Goal: Transaction & Acquisition: Purchase product/service

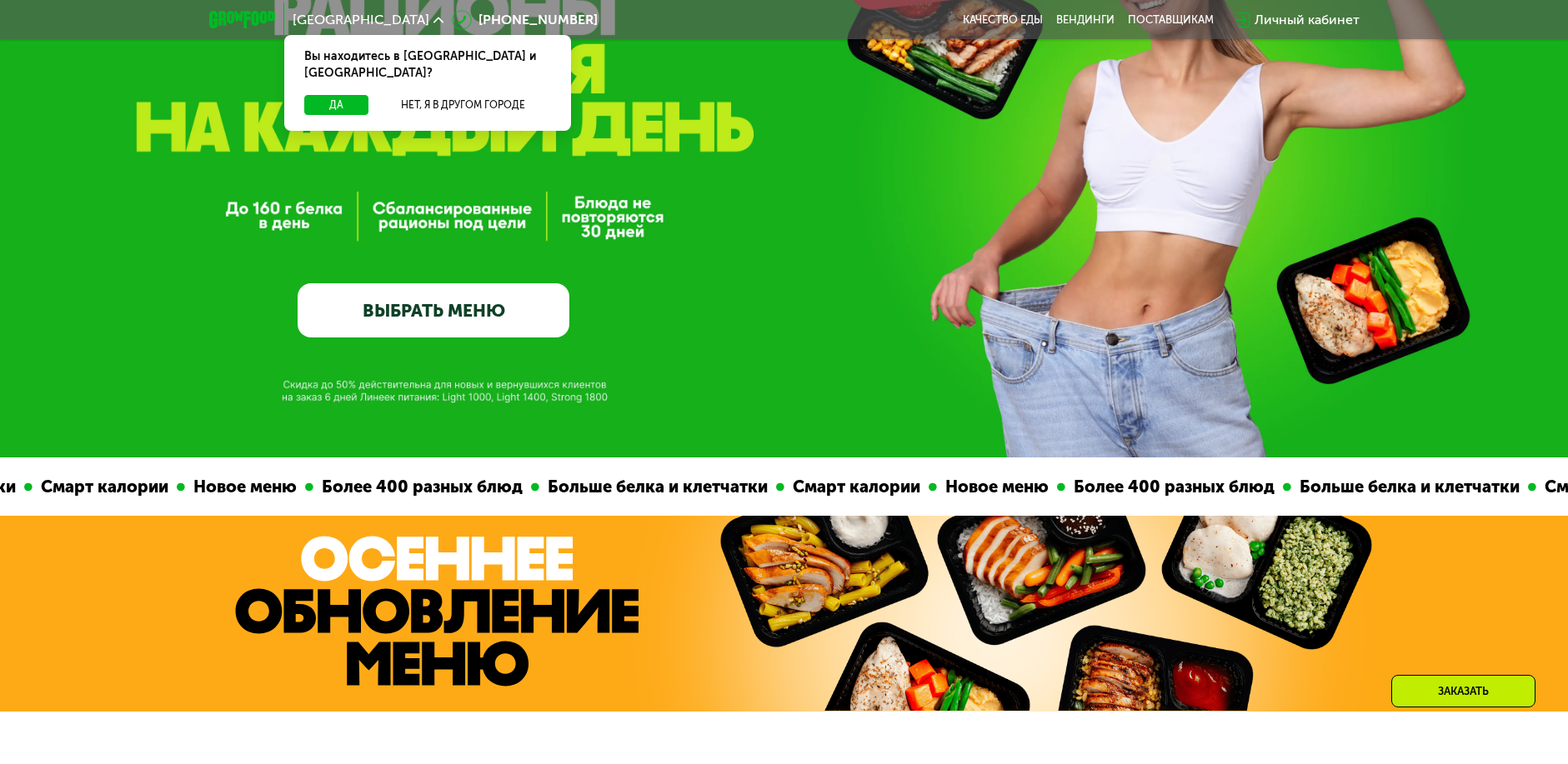
click at [426, 309] on link "ВЫБРАТЬ МЕНЮ" at bounding box center [433, 310] width 271 height 55
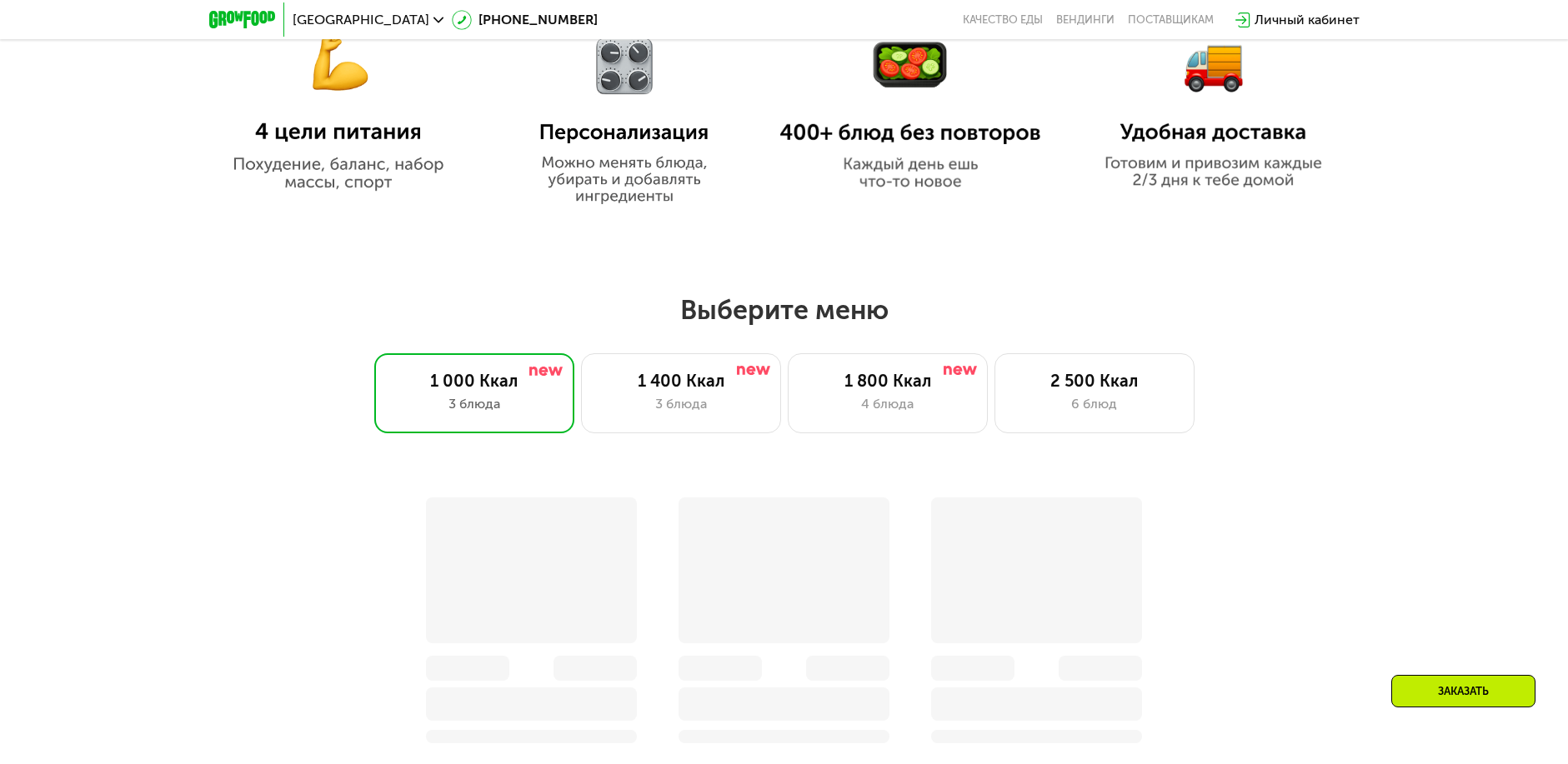
scroll to position [1365, 0]
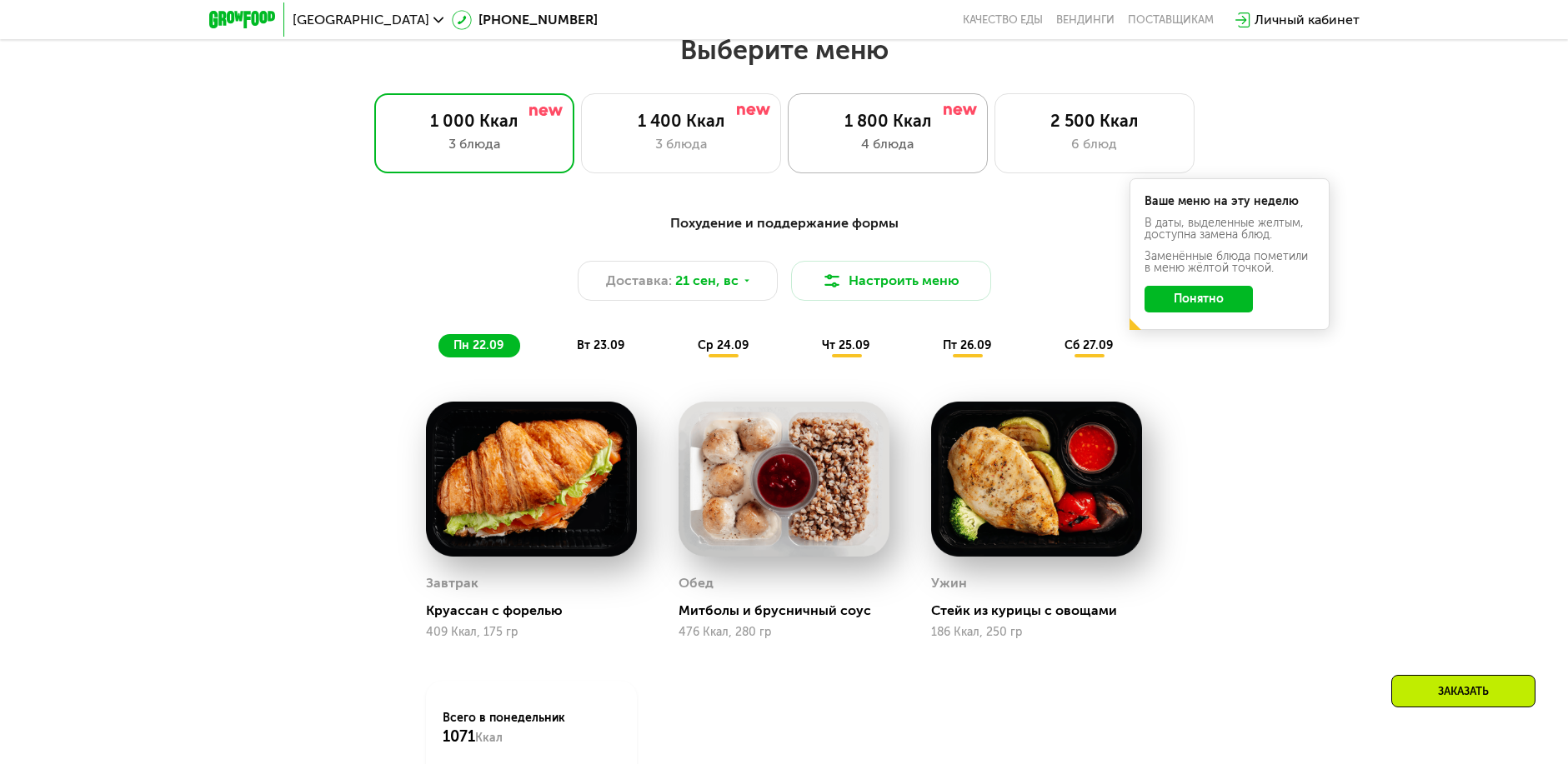
click at [885, 154] on div "4 блюда" at bounding box center [888, 143] width 165 height 20
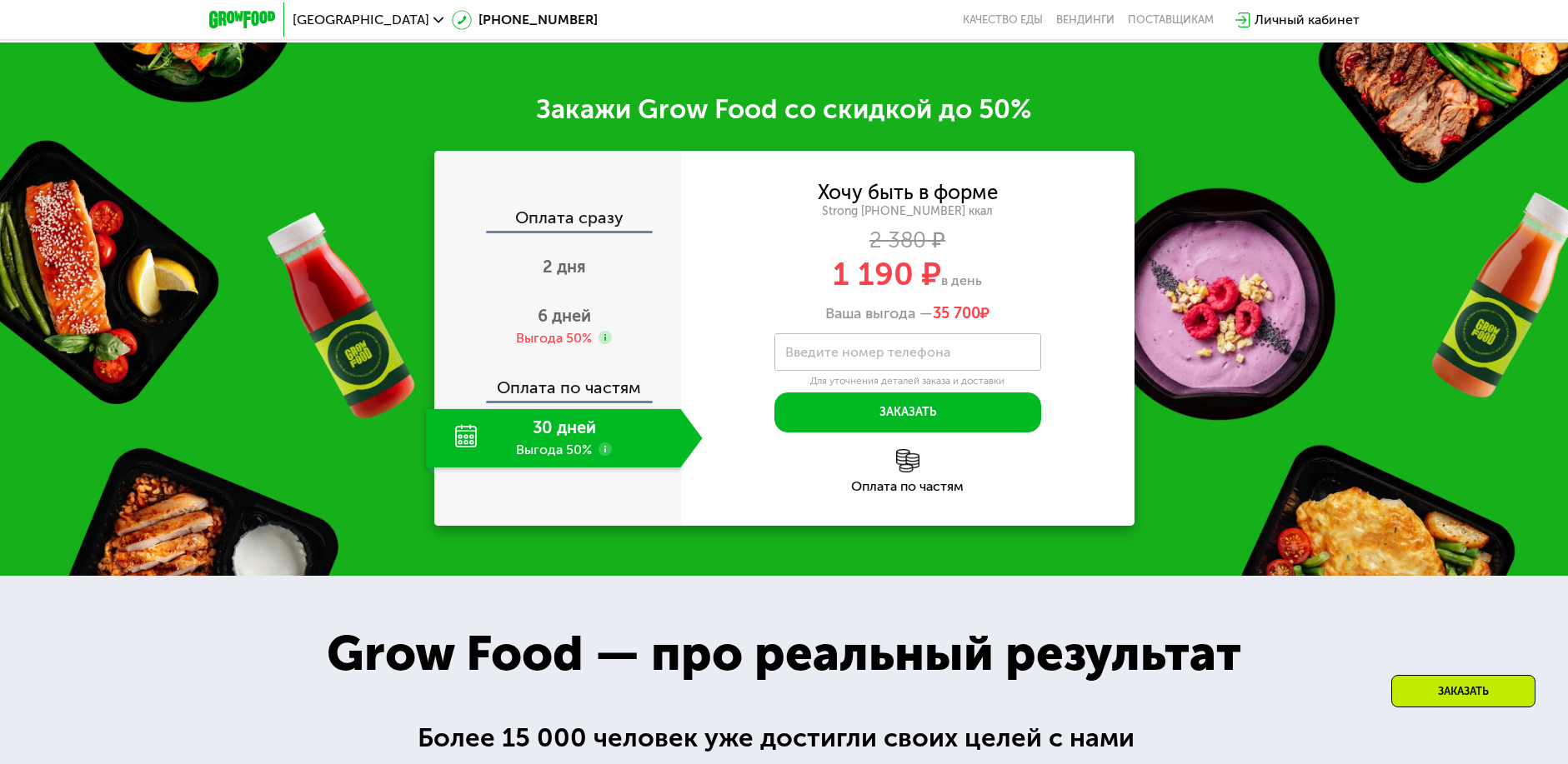
scroll to position [2283, 0]
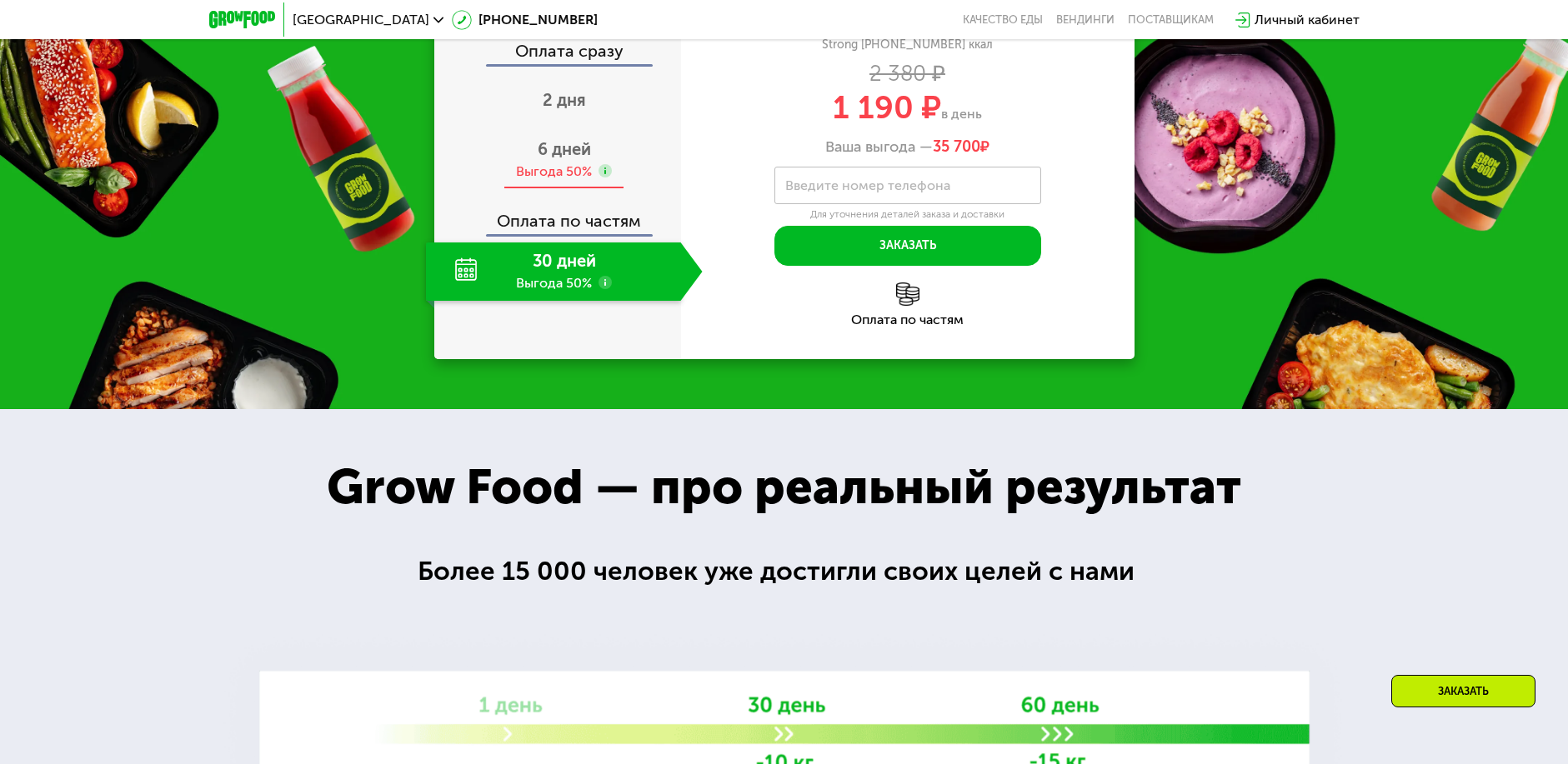
click at [557, 181] on div "Выгода 50%" at bounding box center [553, 172] width 76 height 19
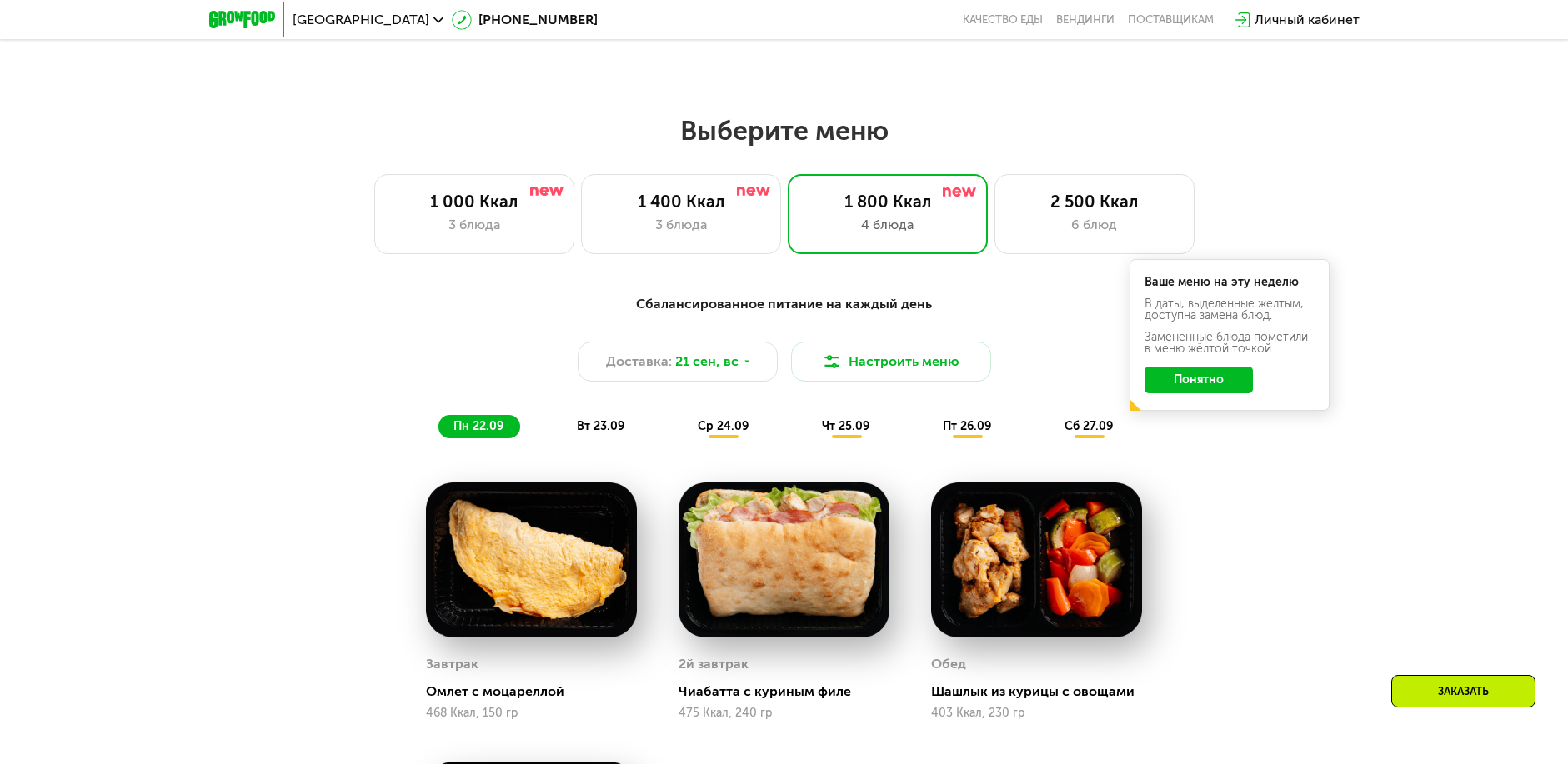
scroll to position [1282, 0]
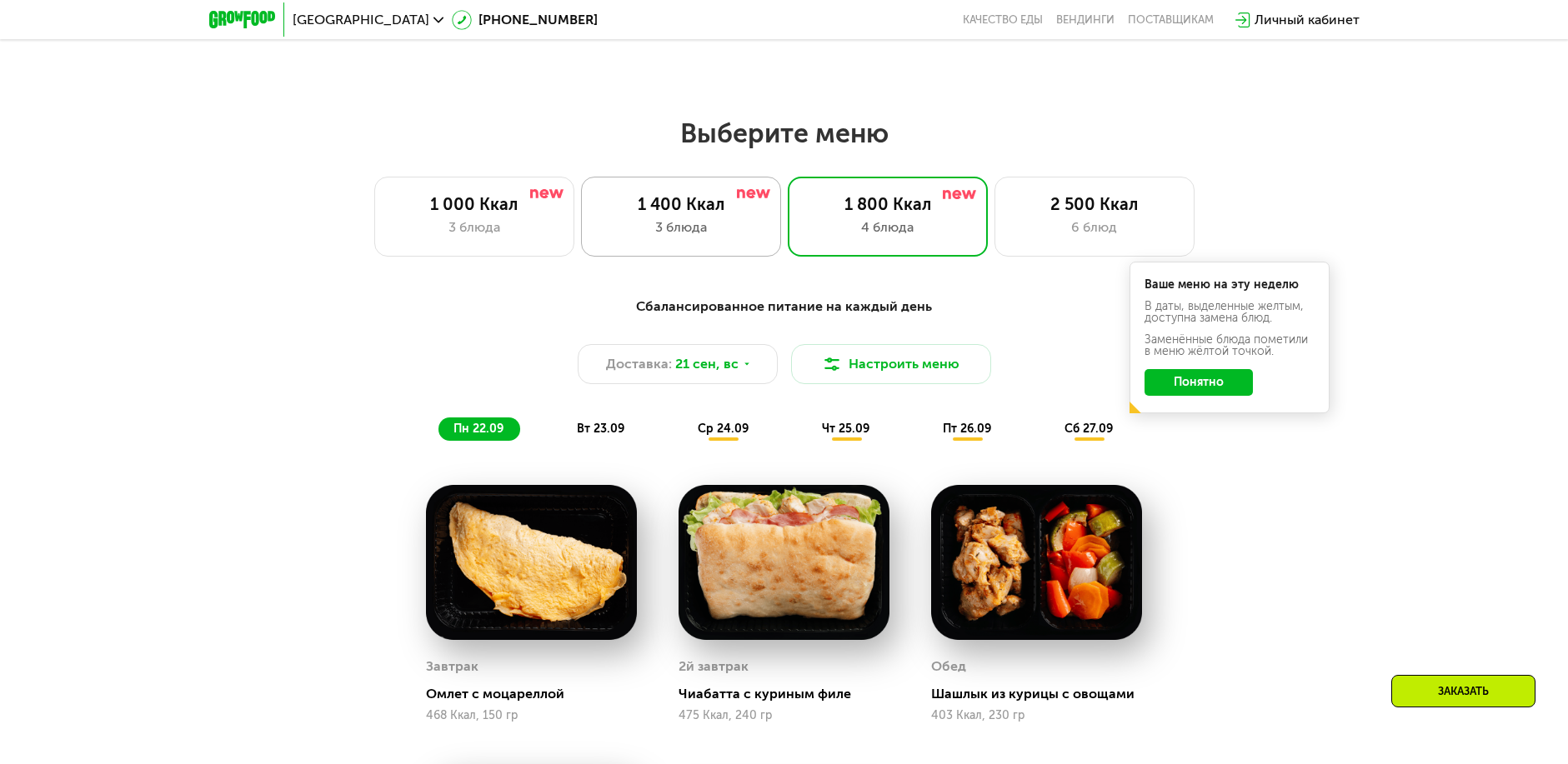
click at [703, 214] on div "1 400 Ккал" at bounding box center [681, 204] width 165 height 20
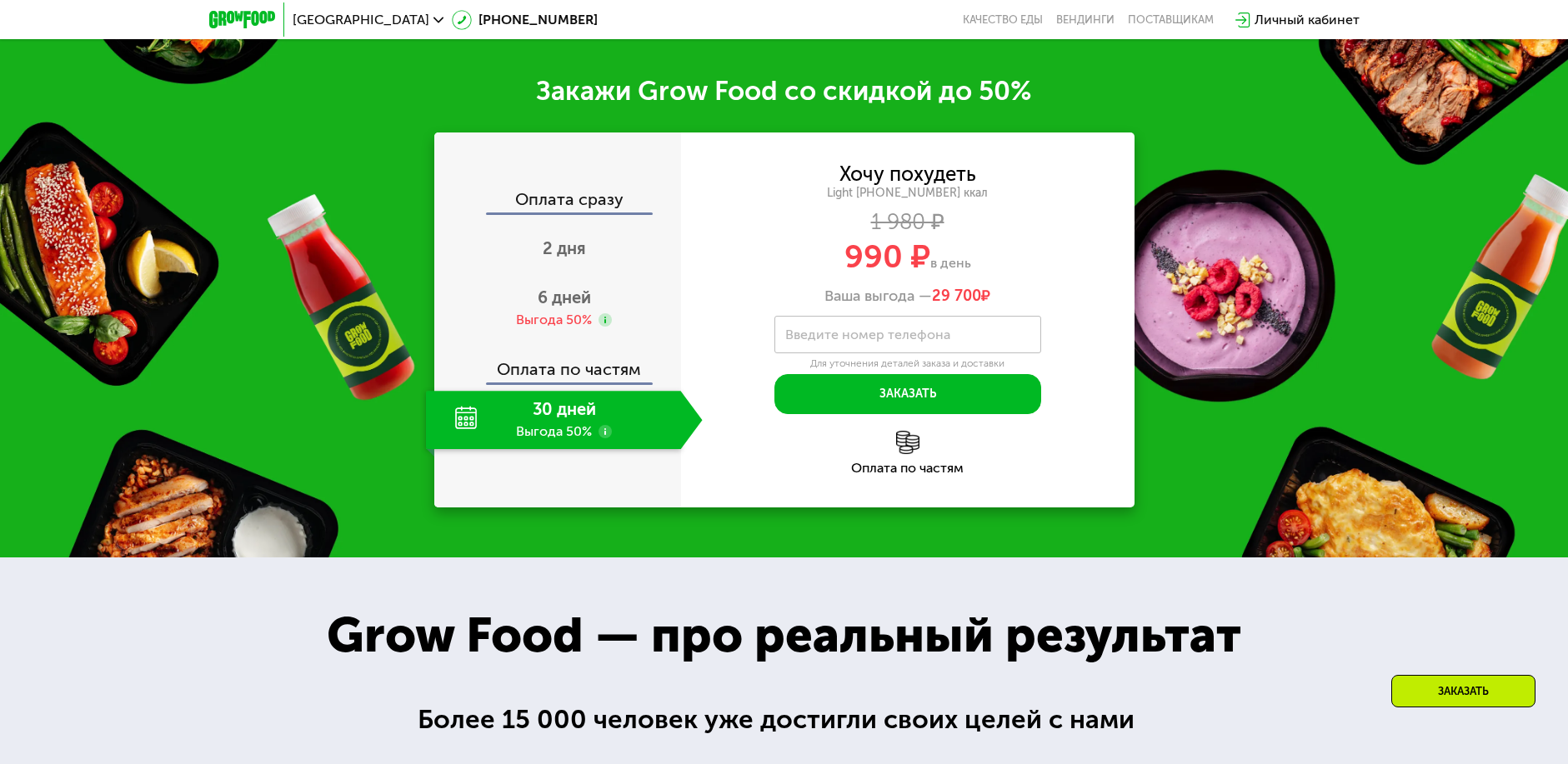
scroll to position [2283, 0]
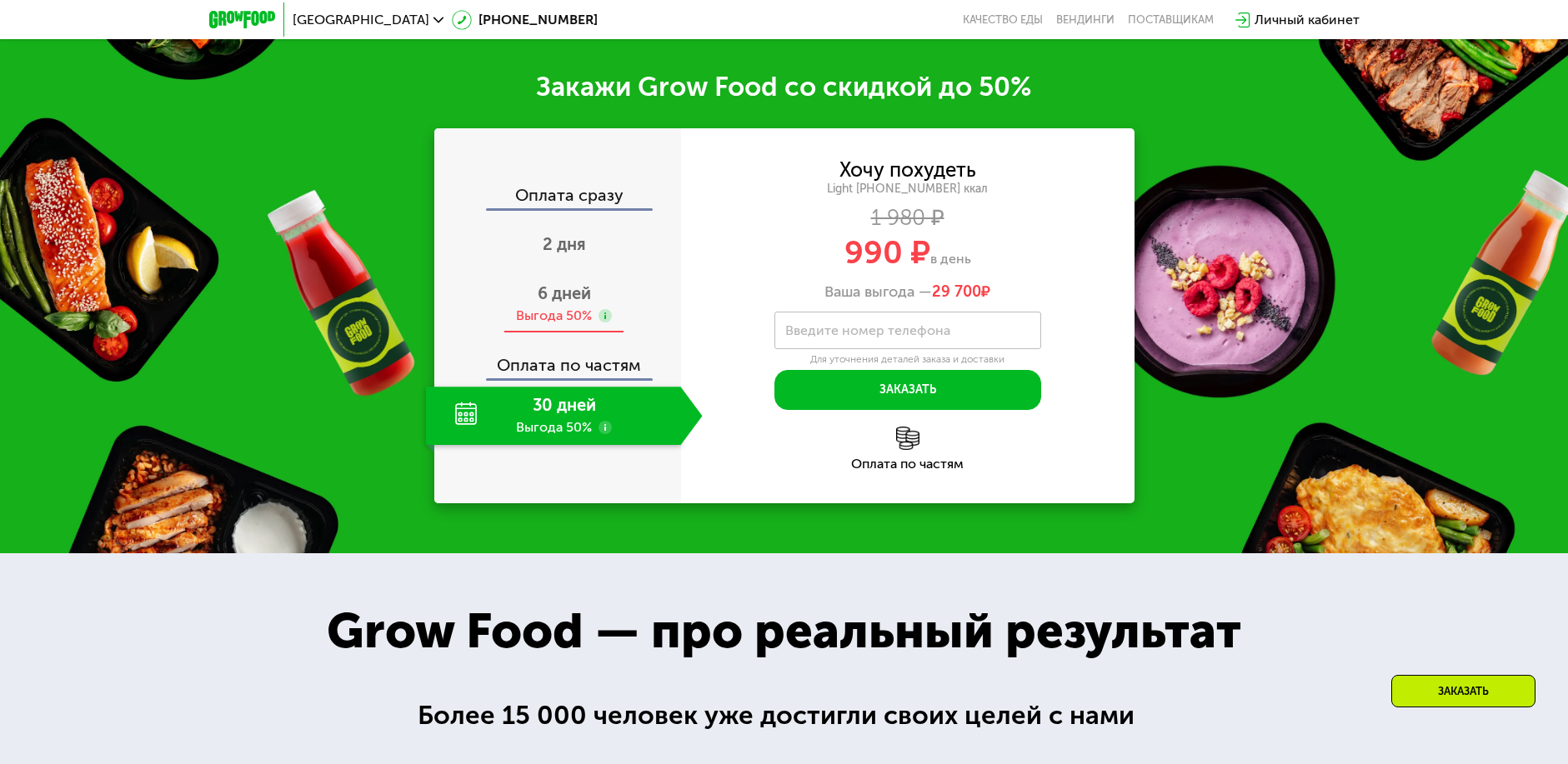
click at [576, 313] on div "Выгода 50%" at bounding box center [553, 316] width 76 height 19
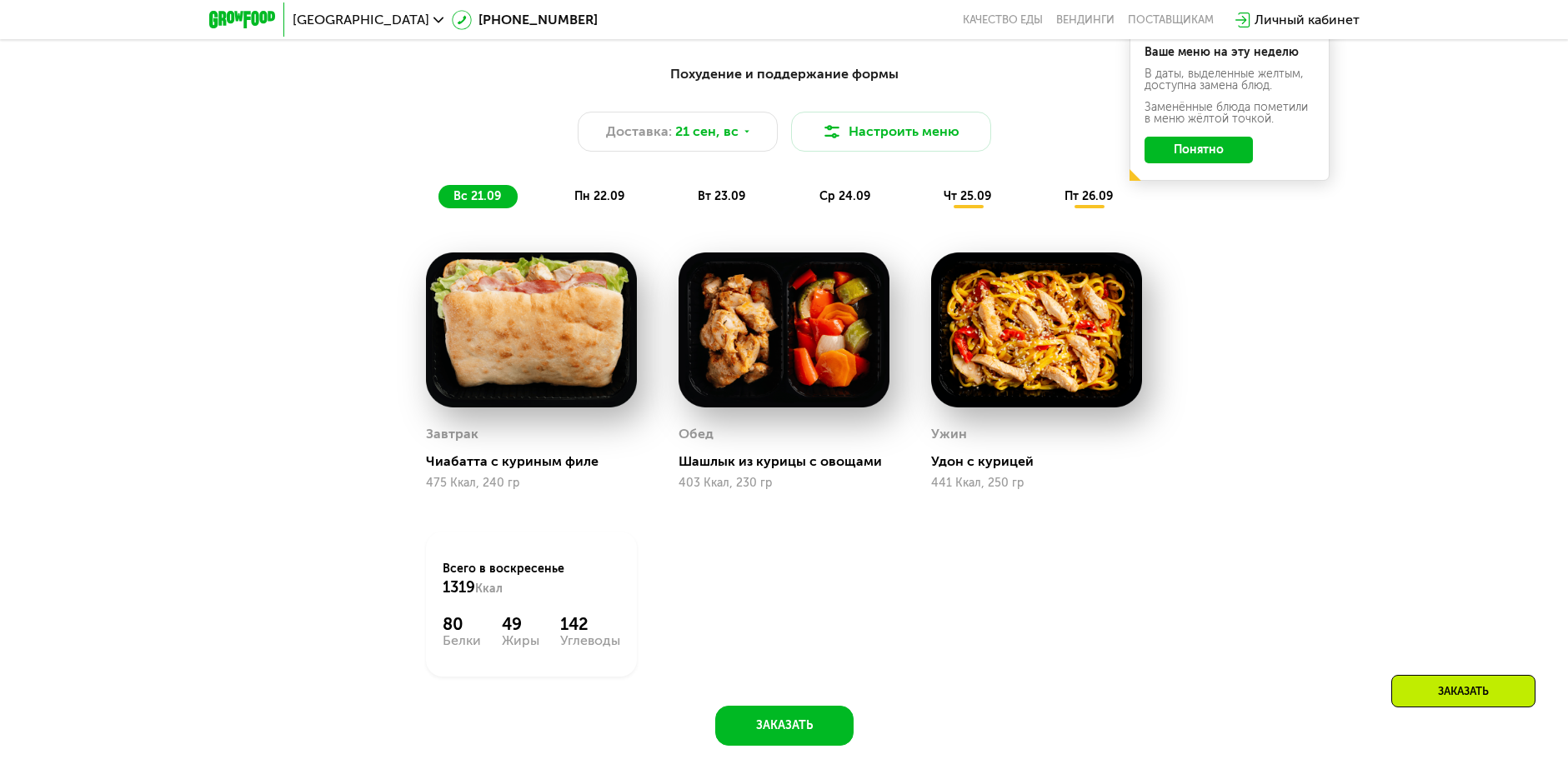
scroll to position [1532, 0]
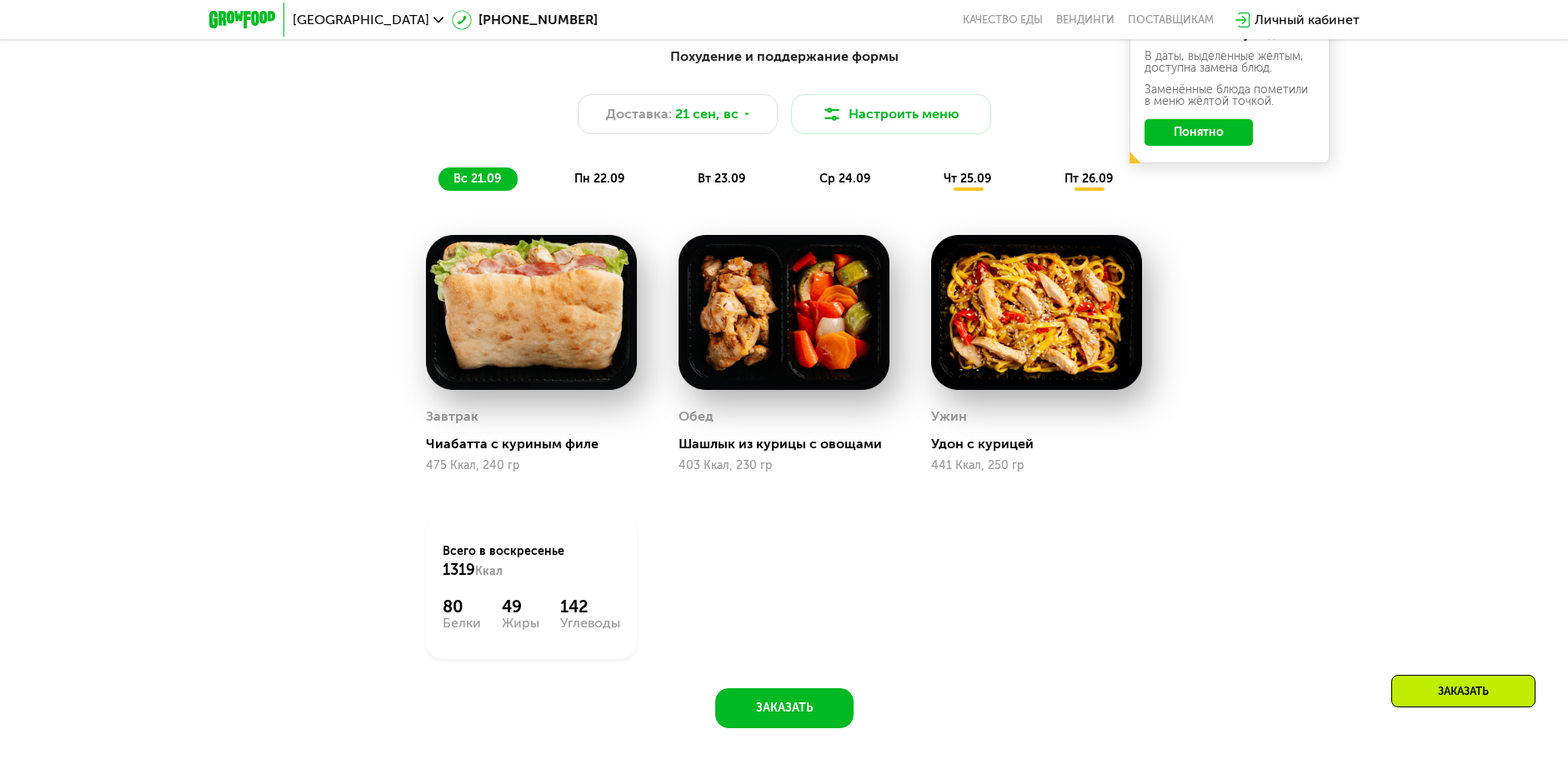
click at [587, 186] on span "пн 22.09" at bounding box center [599, 178] width 50 height 14
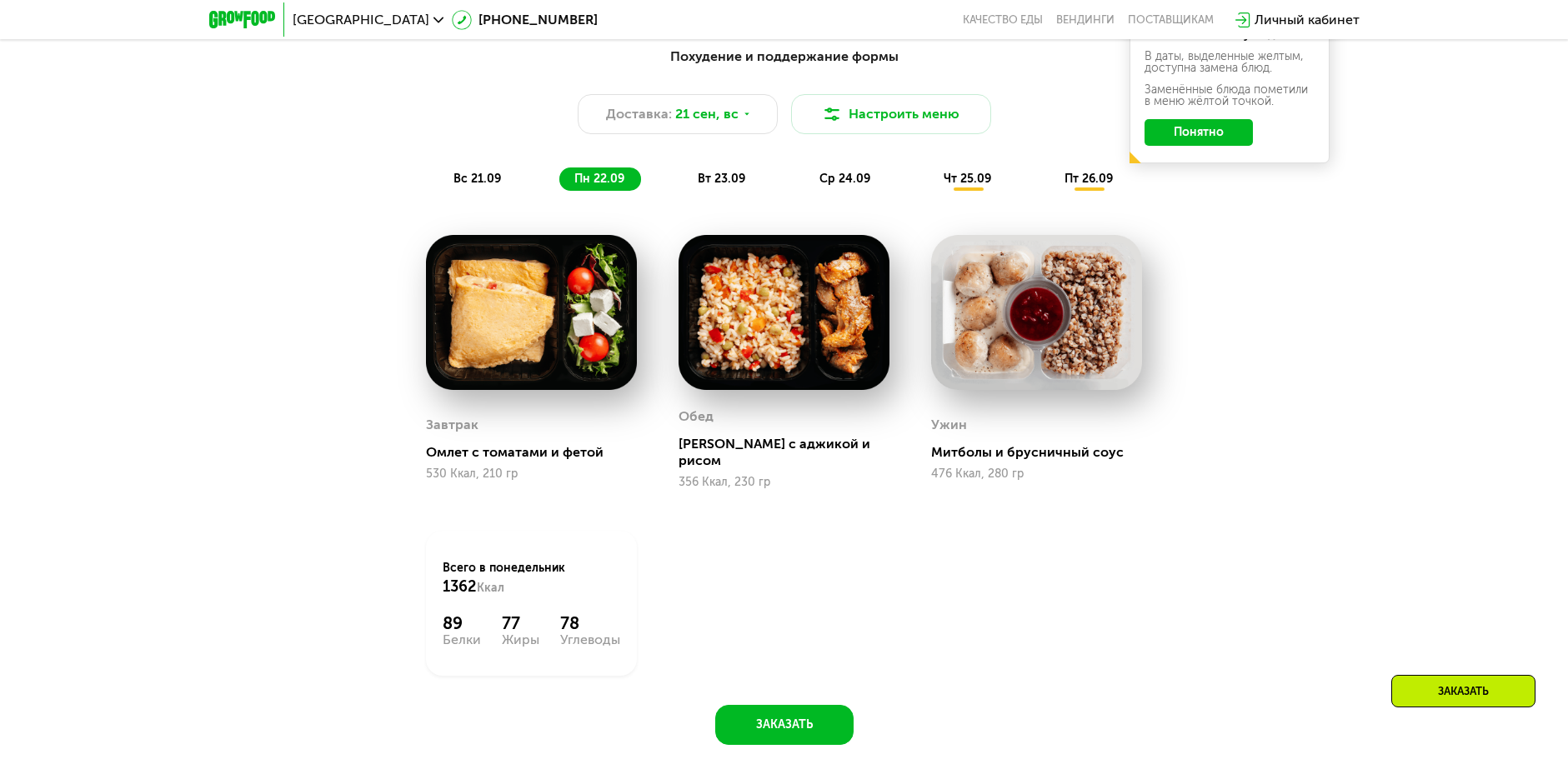
click at [721, 186] on span "вт 23.09" at bounding box center [721, 178] width 48 height 14
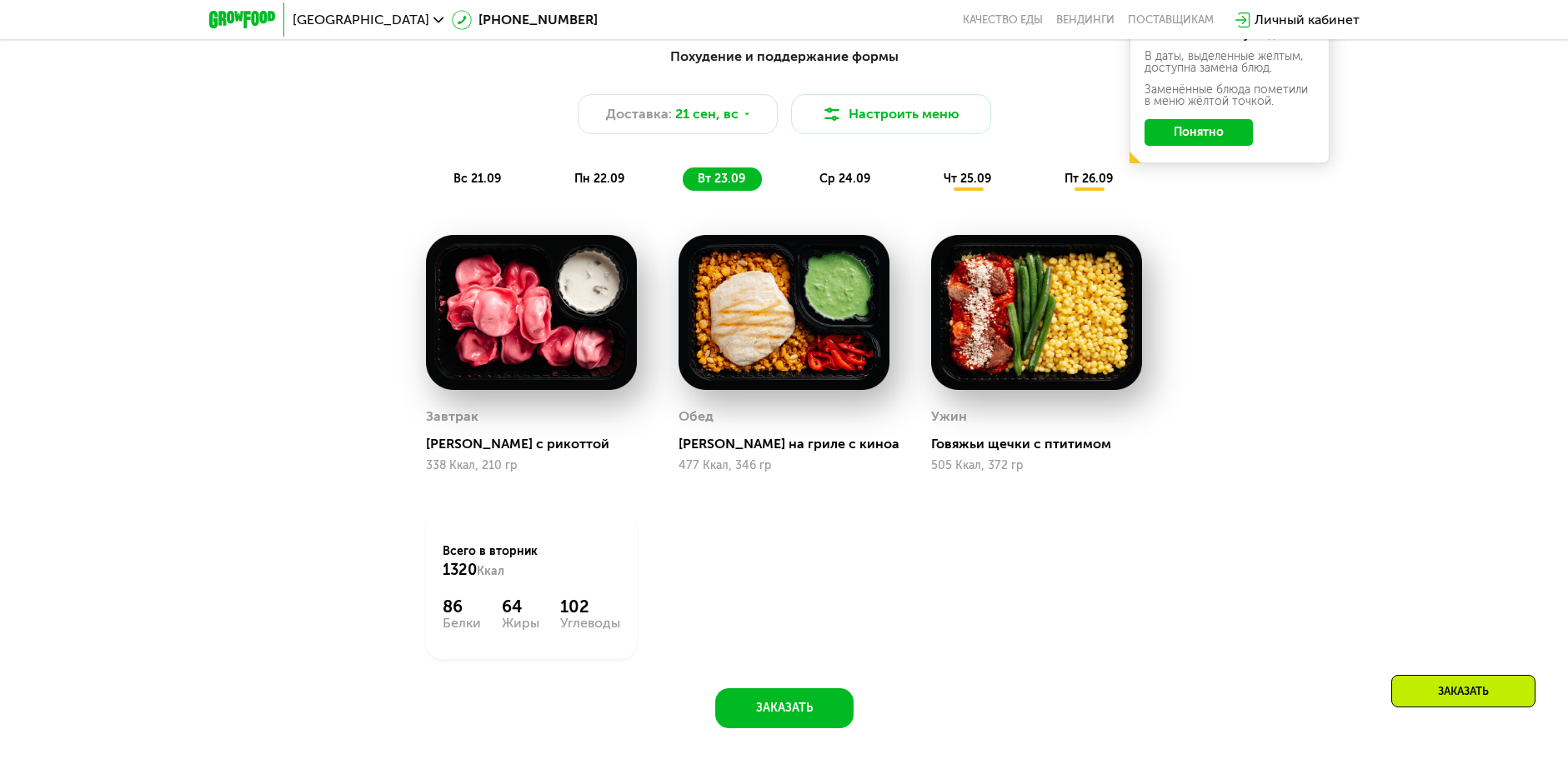
click at [851, 183] on span "ср 24.09" at bounding box center [845, 178] width 51 height 14
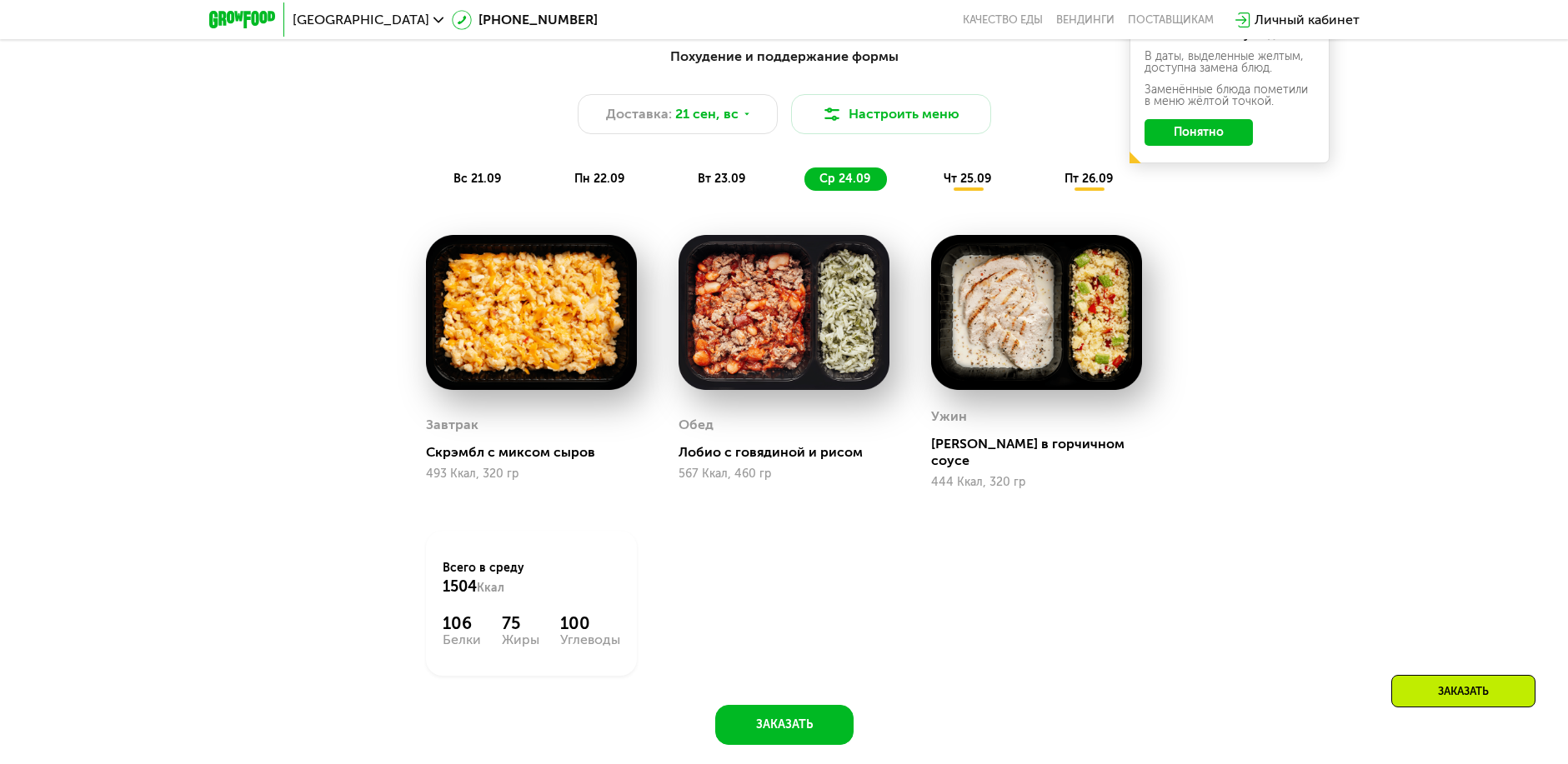
click at [952, 186] on span "чт 25.09" at bounding box center [968, 178] width 48 height 14
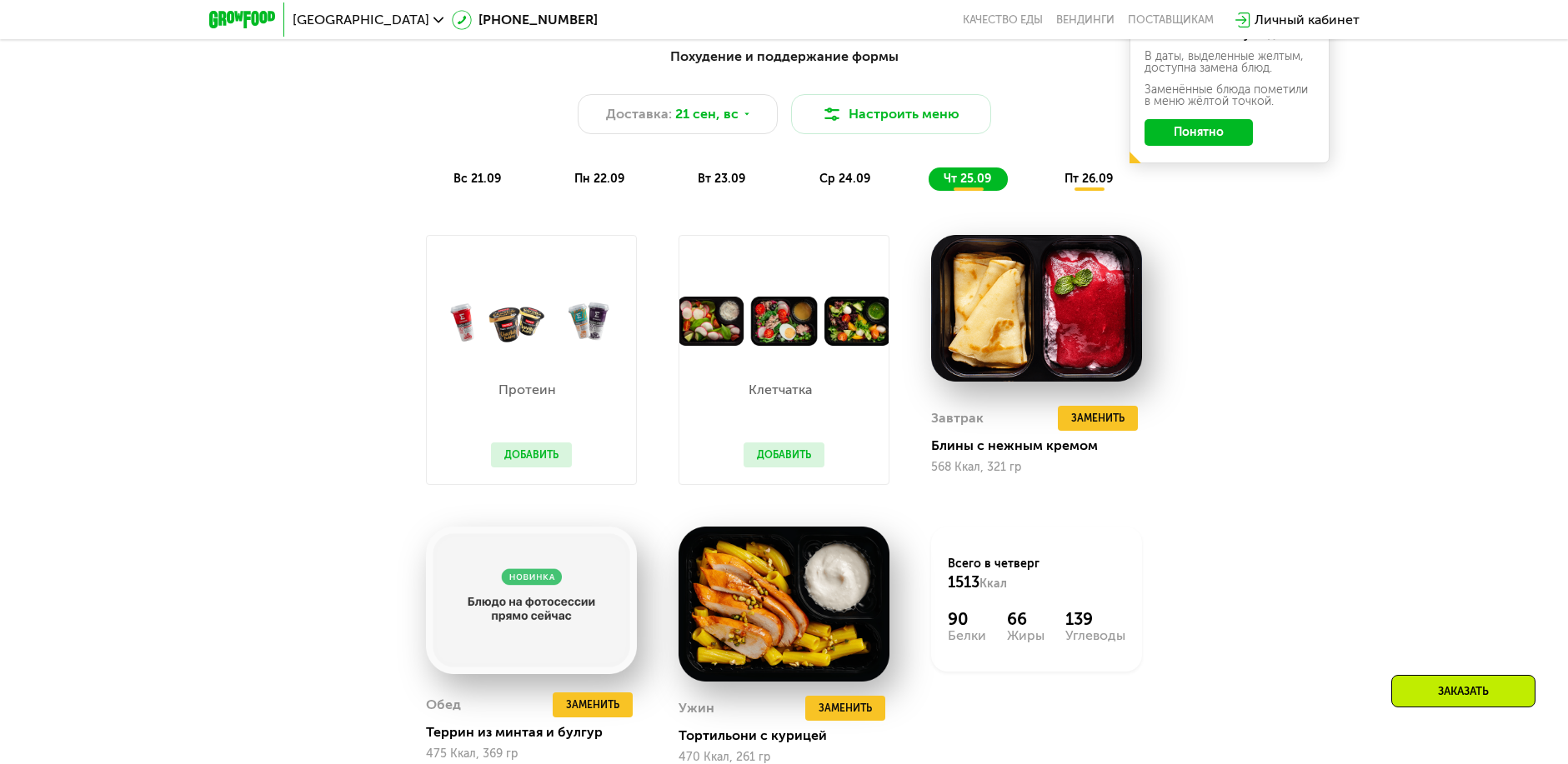
click at [1072, 181] on span "пт 26.09" at bounding box center [1088, 178] width 49 height 14
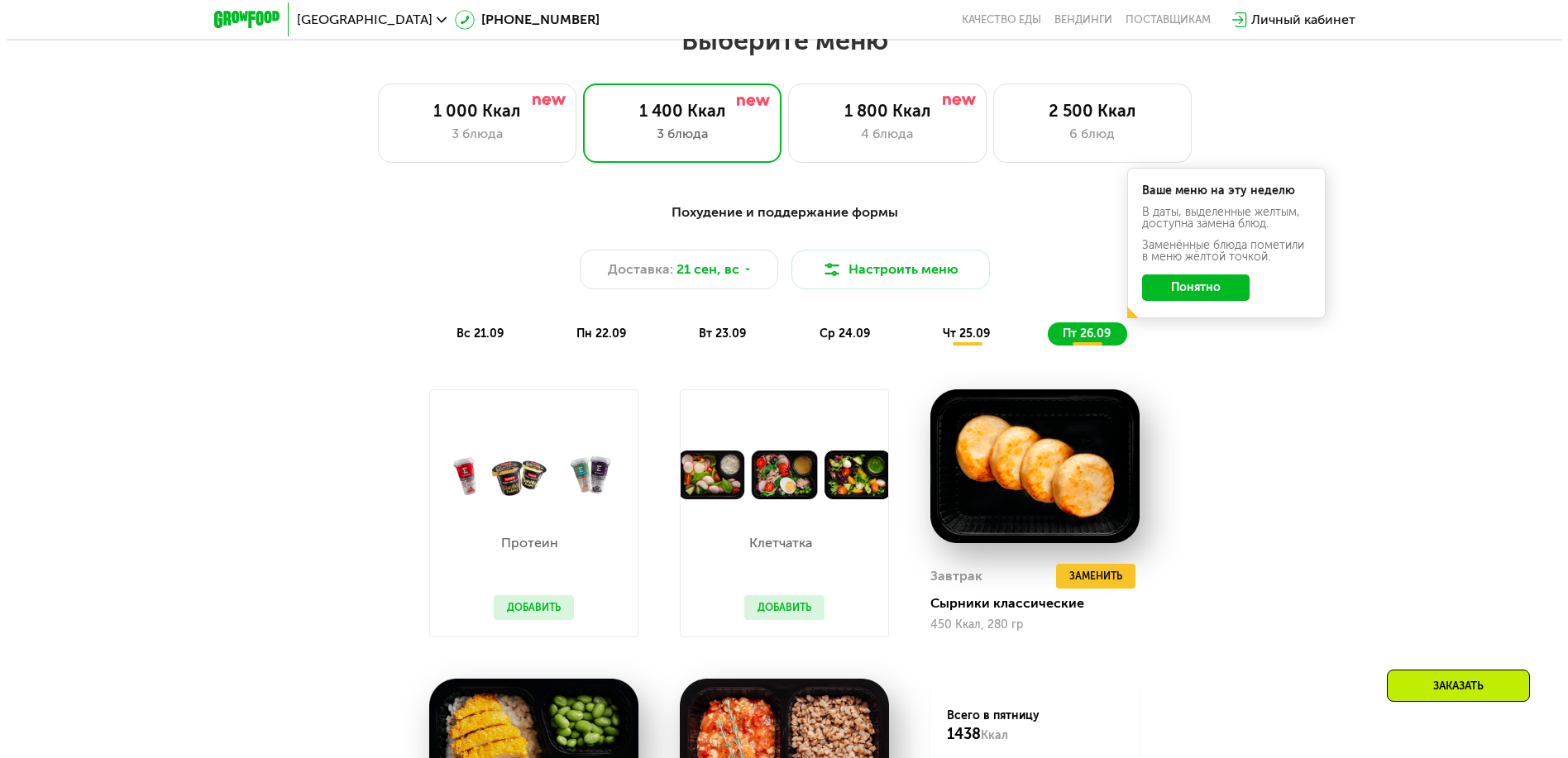
scroll to position [1354, 0]
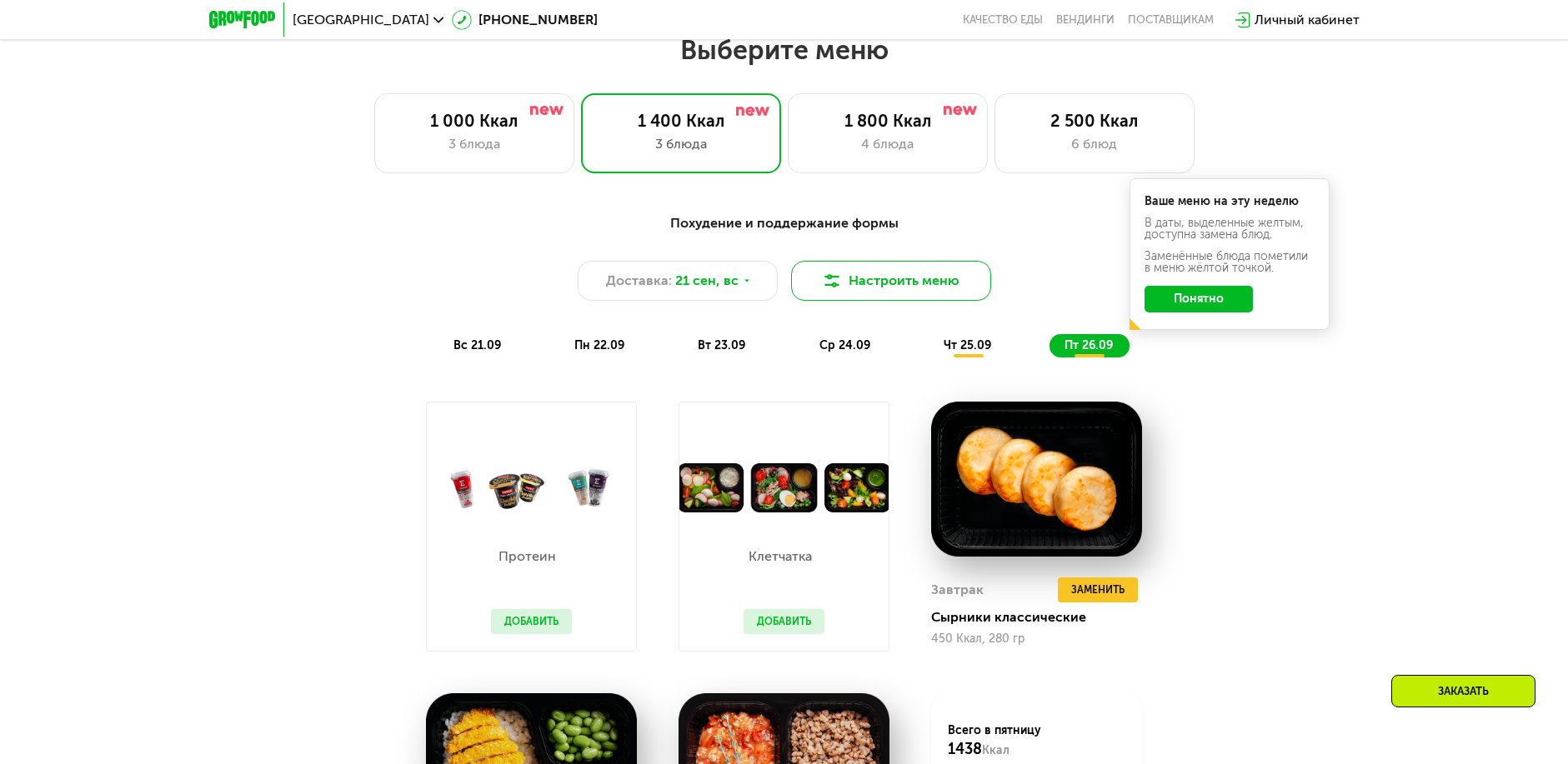
click at [872, 286] on button "Настроить меню" at bounding box center [891, 281] width 200 height 40
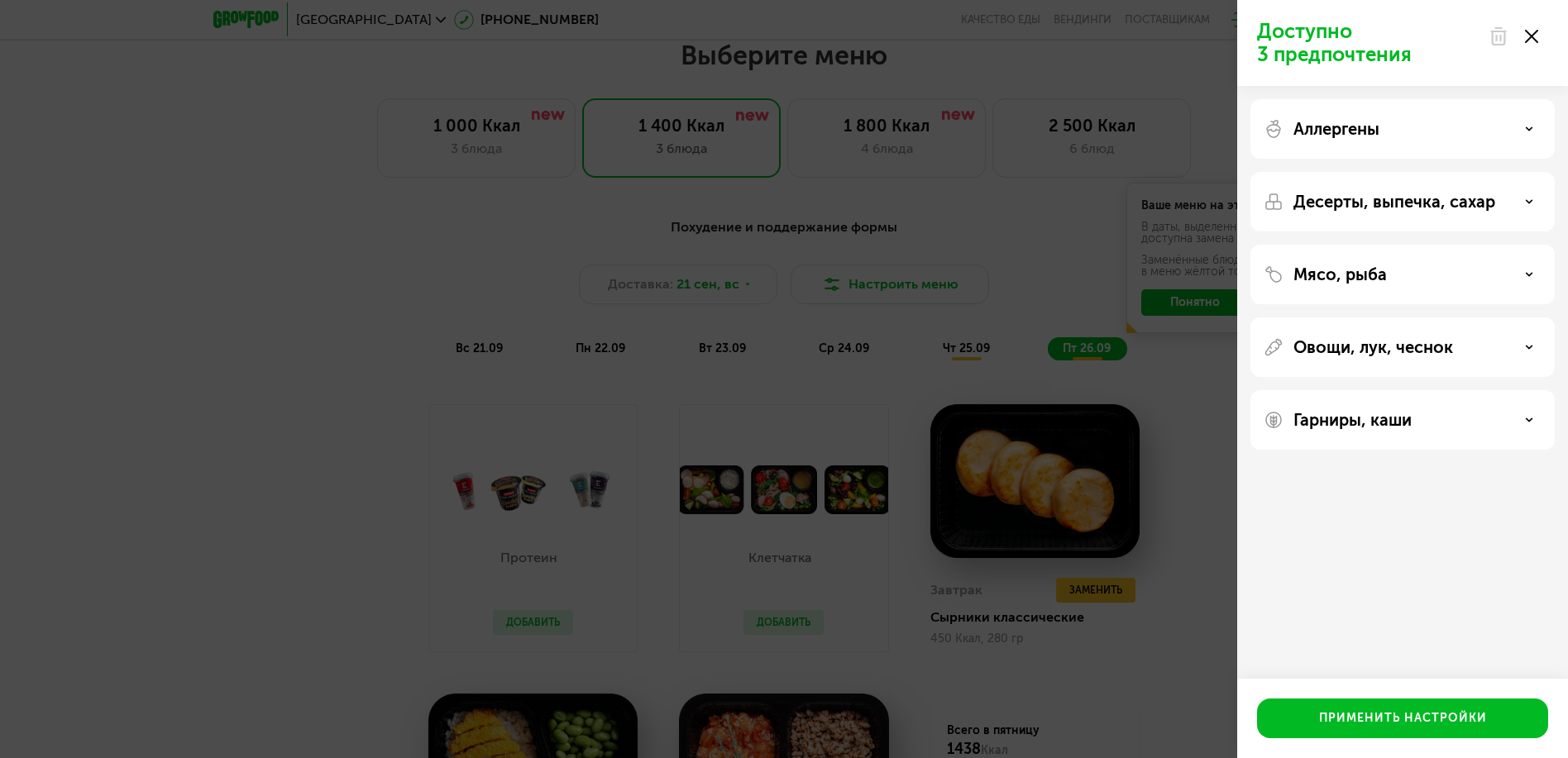
click at [1428, 137] on div "Аллергены" at bounding box center [1403, 129] width 278 height 19
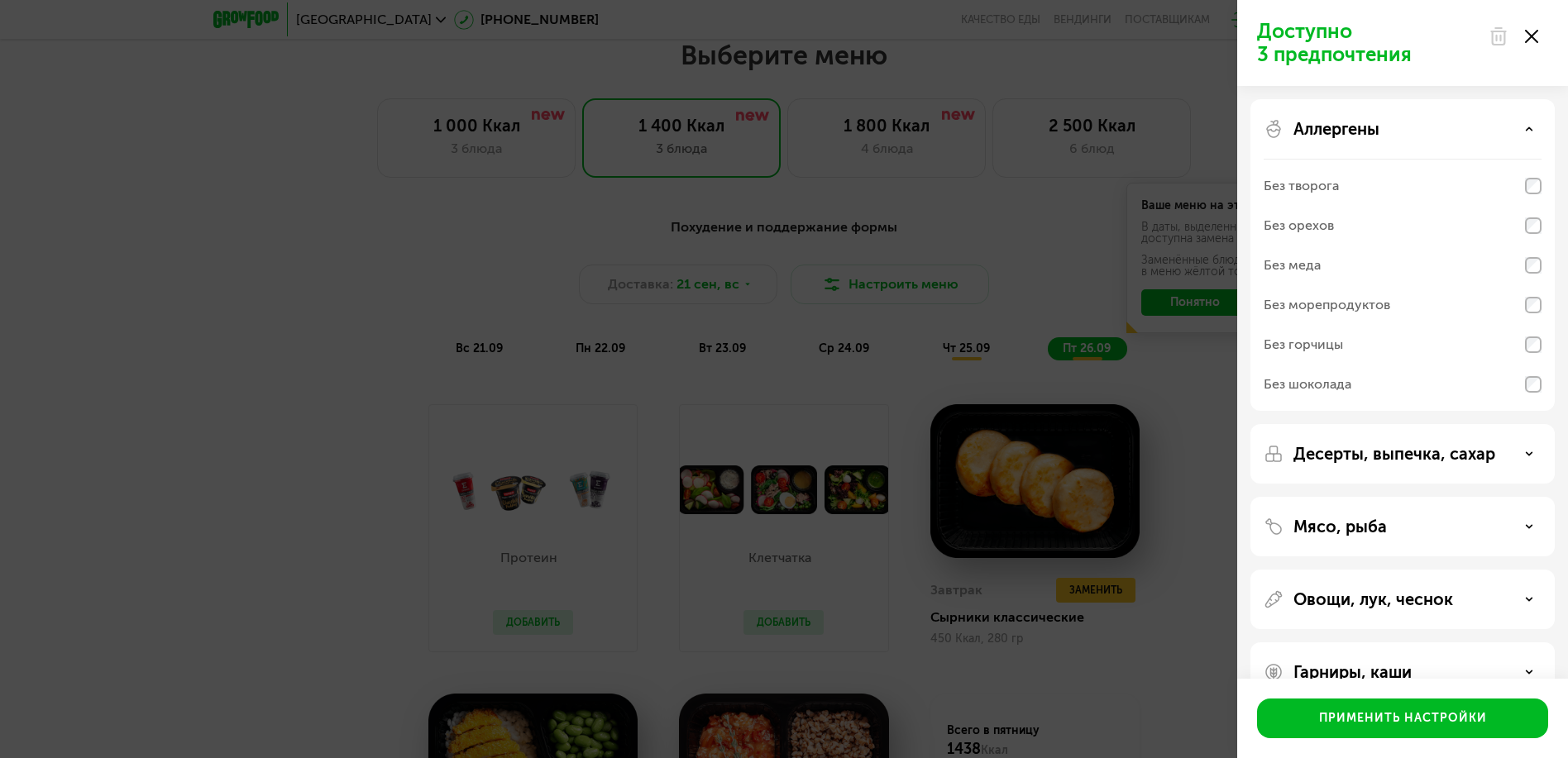
click at [1428, 137] on div "Аллергены" at bounding box center [1403, 129] width 278 height 19
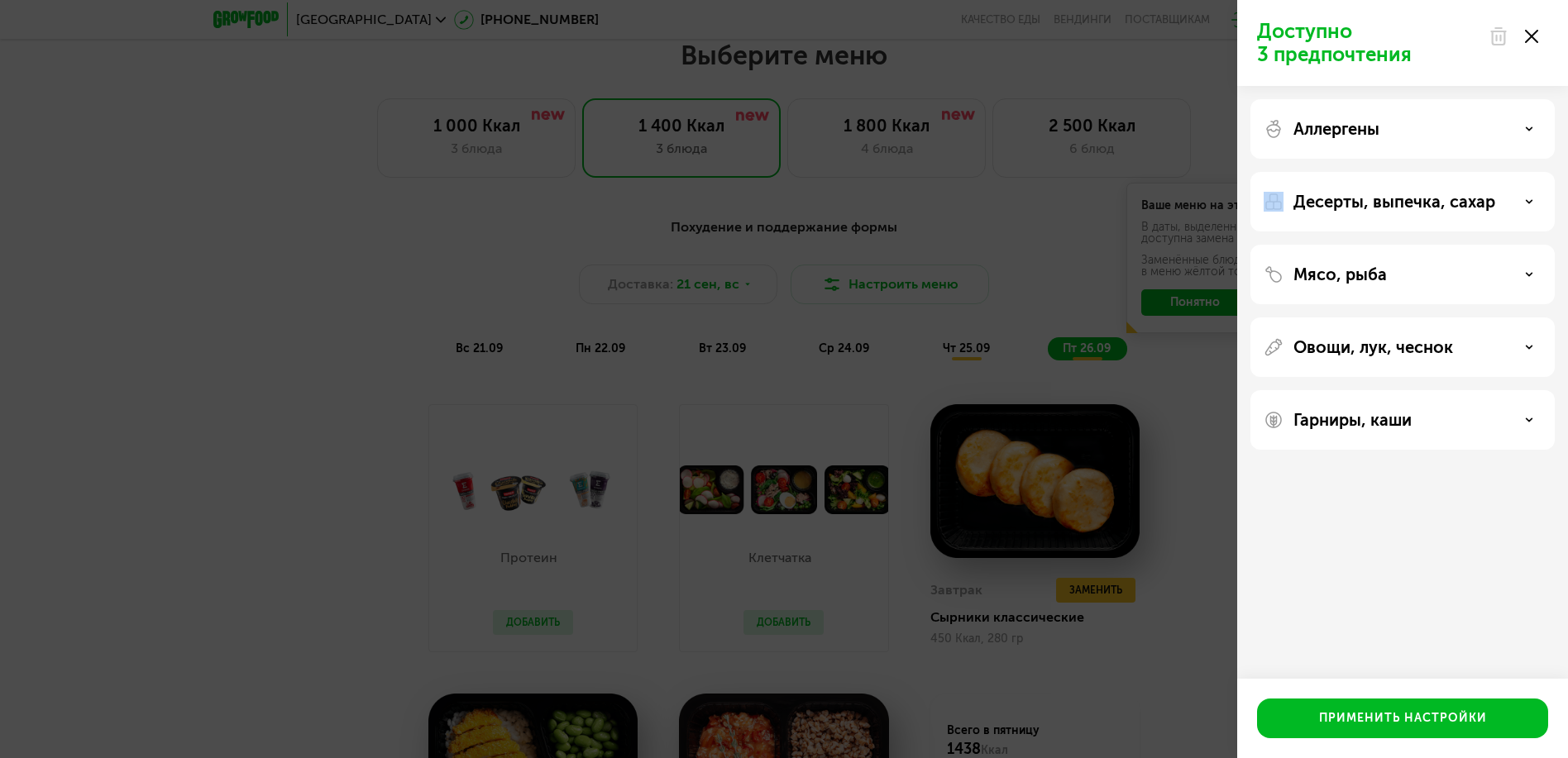
click at [1428, 137] on div "Аллергены" at bounding box center [1403, 129] width 278 height 19
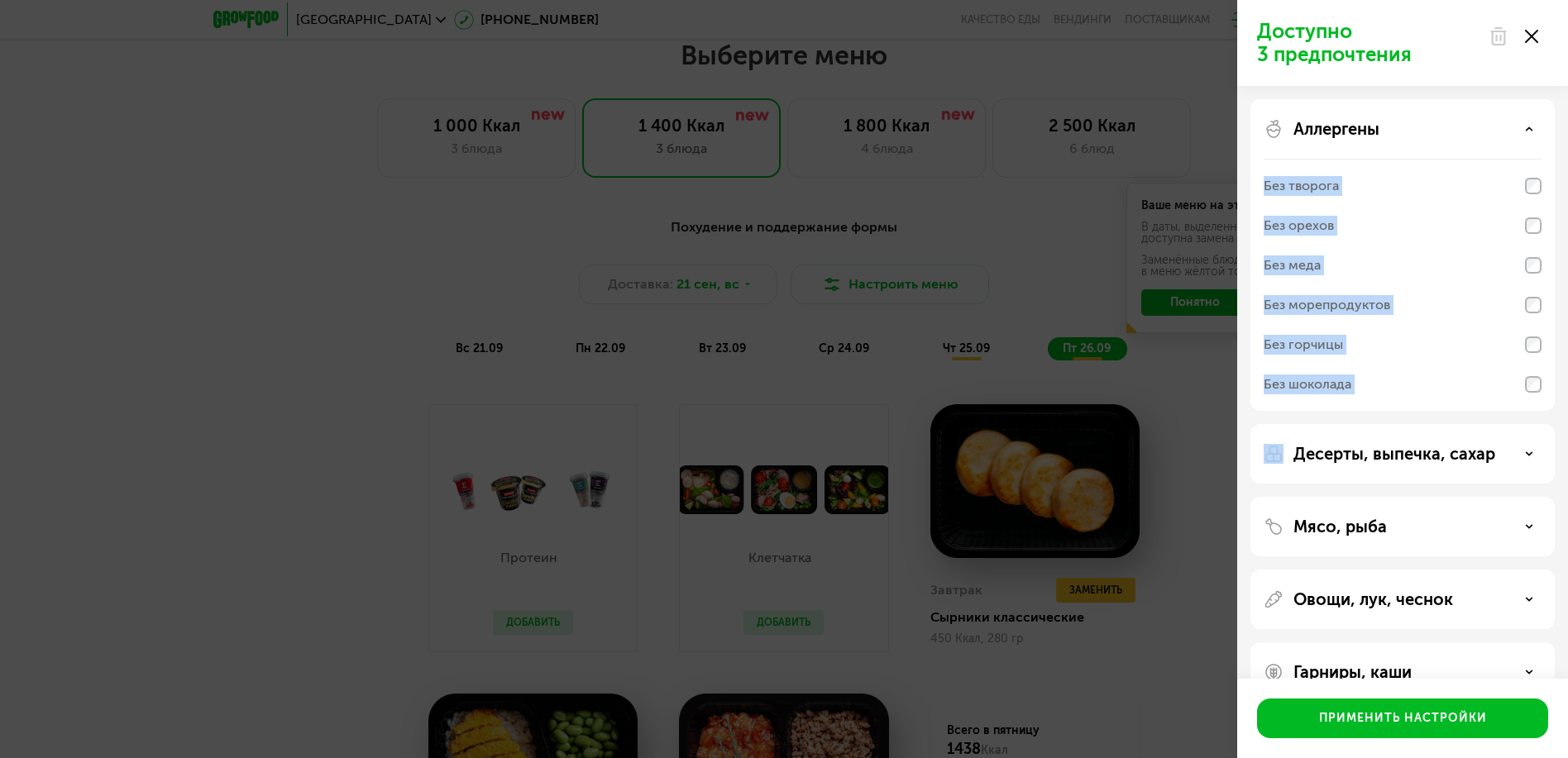
click at [1428, 137] on div "Аллергены" at bounding box center [1403, 129] width 278 height 19
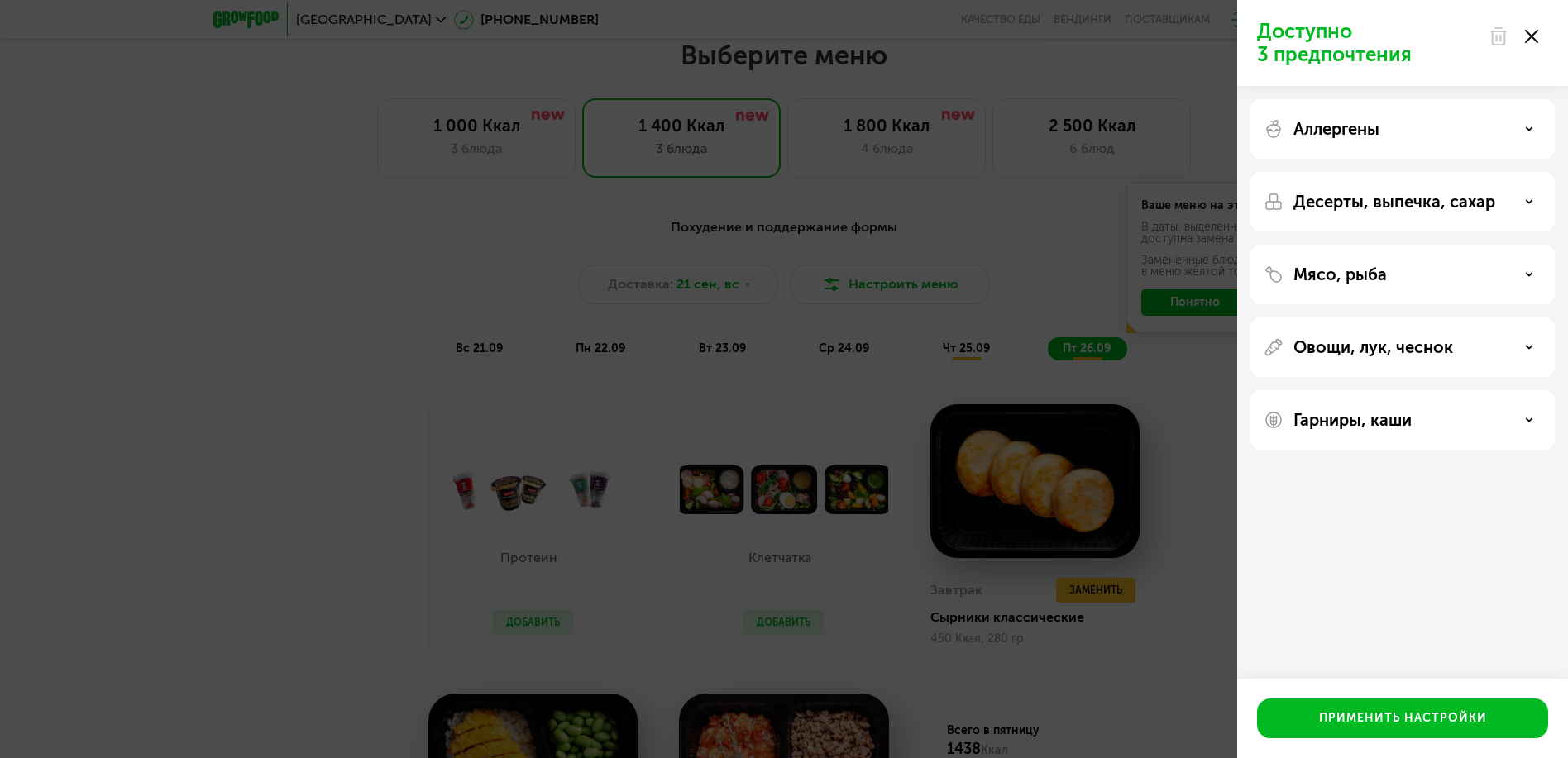
click at [1422, 202] on p "Десерты, выпечка, сахар" at bounding box center [1395, 201] width 202 height 19
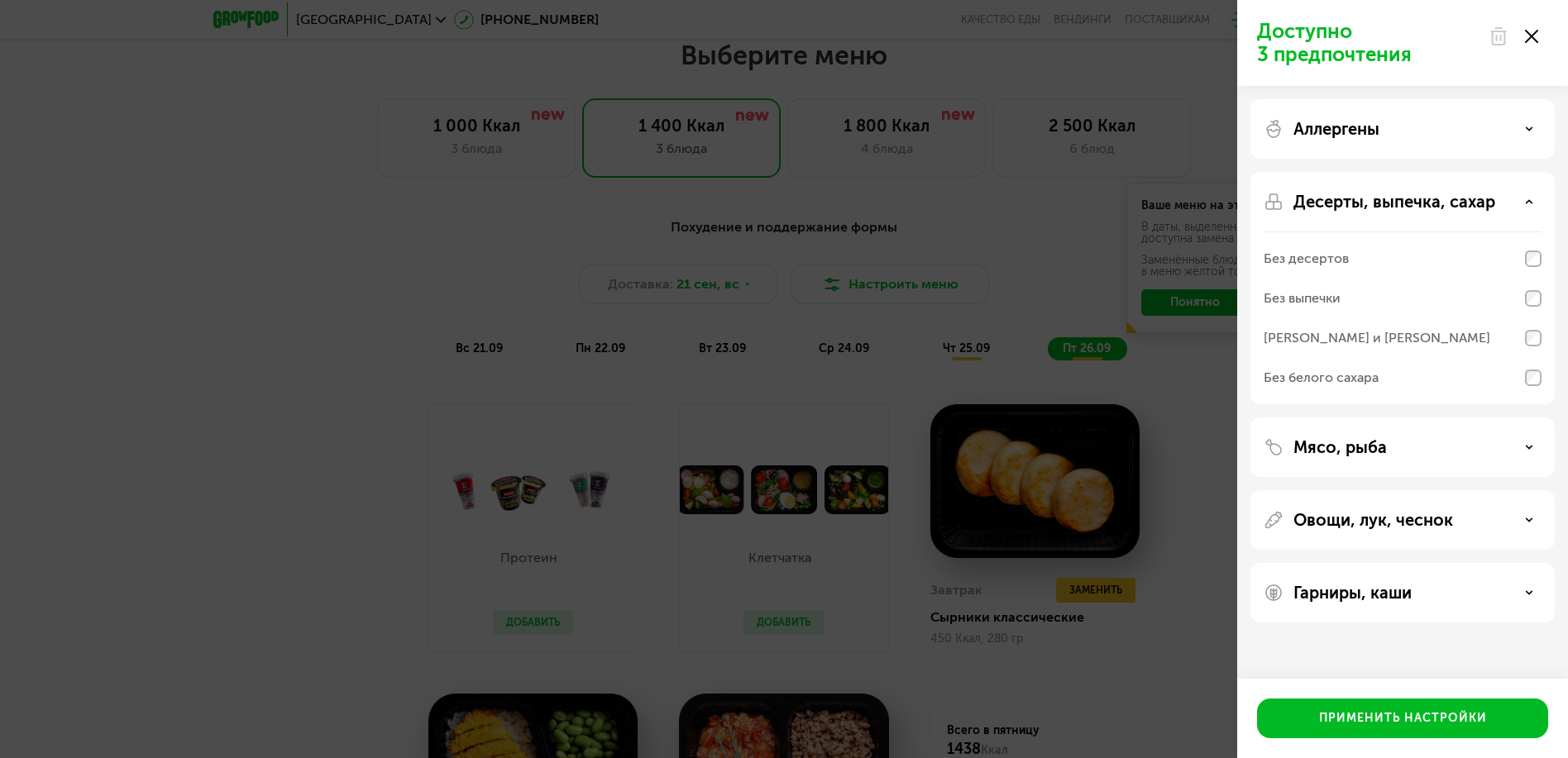
click at [1422, 202] on p "Десерты, выпечка, сахар" at bounding box center [1395, 201] width 202 height 19
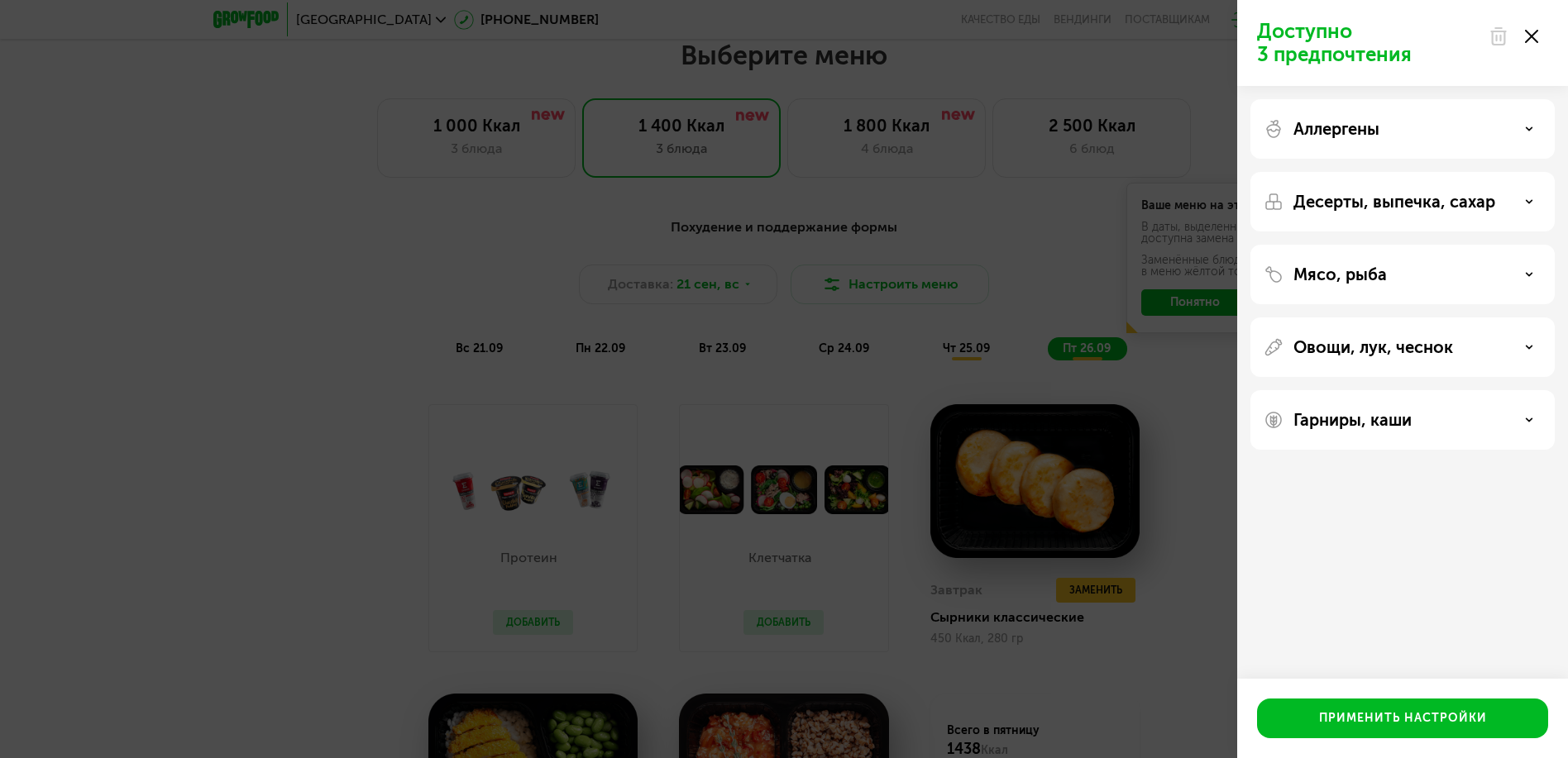
click at [1411, 270] on div "Мясо, рыба" at bounding box center [1403, 274] width 278 height 19
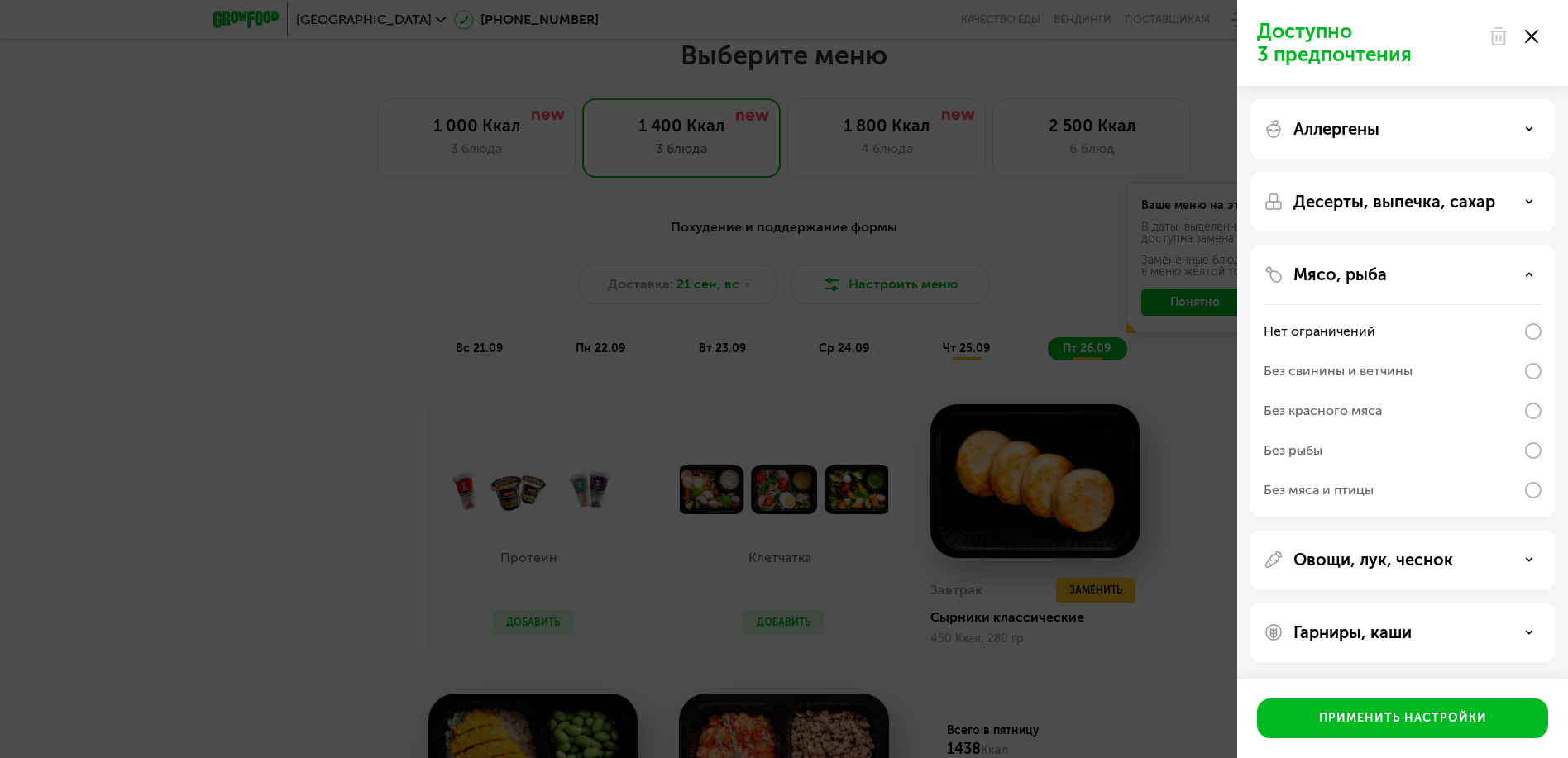
click at [1410, 262] on div "Мясо, рыба Нет ограничений Без свинины и ветчины Без красного мяса Без рыбы Без…" at bounding box center [1403, 381] width 305 height 272
click at [1464, 281] on div "Мясо, рыба" at bounding box center [1403, 274] width 278 height 19
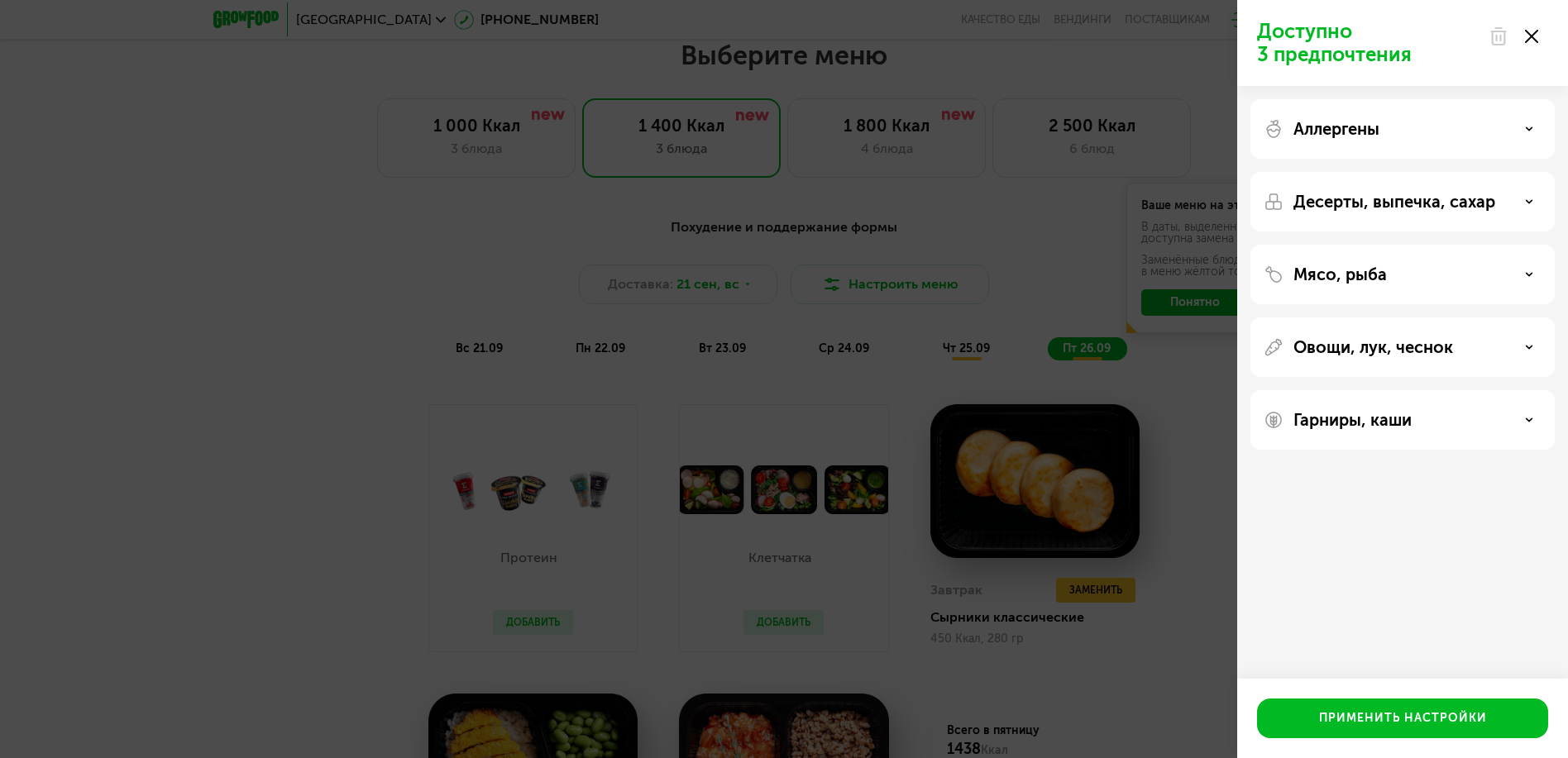
click at [1430, 343] on p "Овощи, лук, чеснок" at bounding box center [1373, 347] width 160 height 19
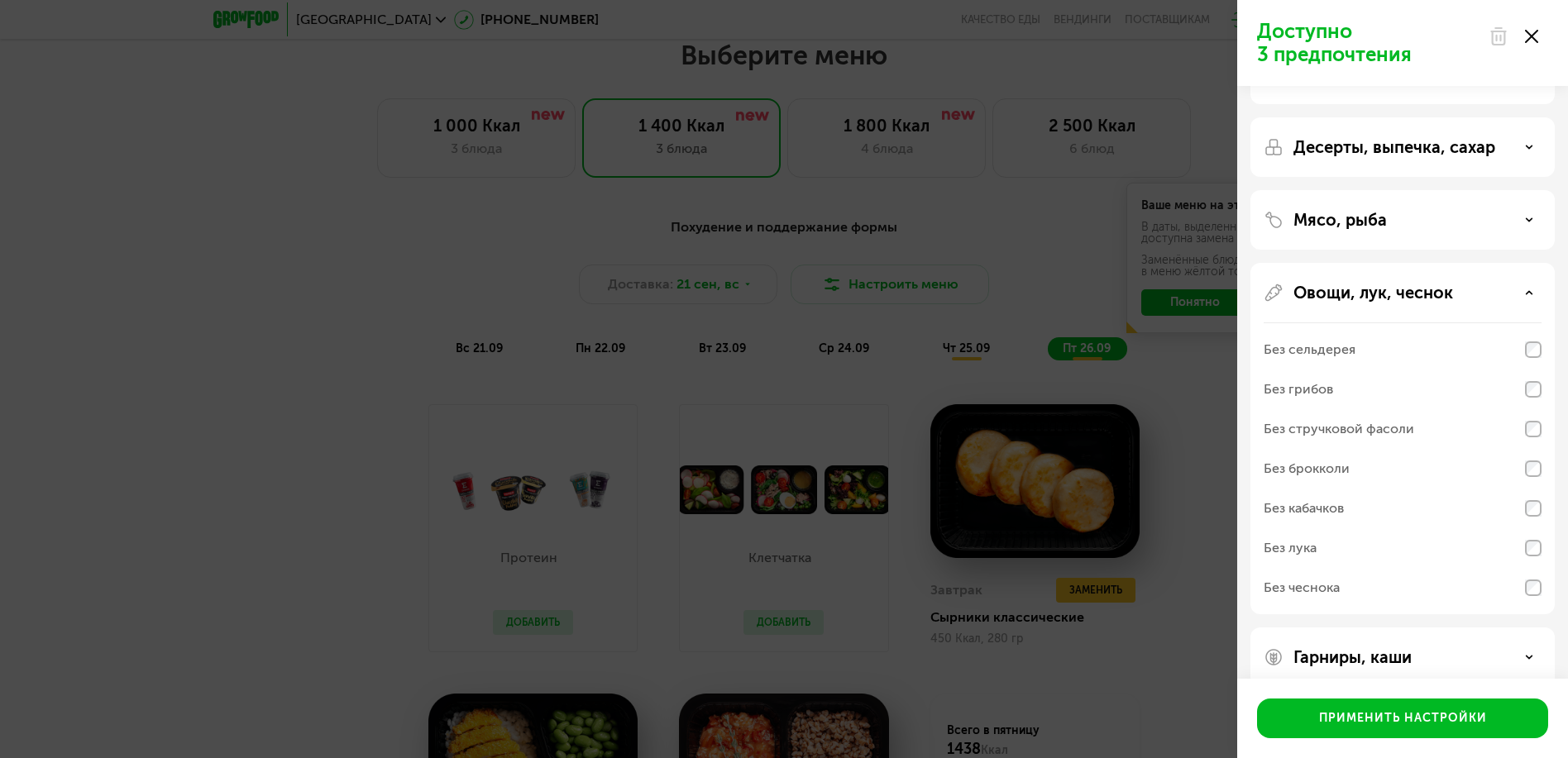
scroll to position [80, 0]
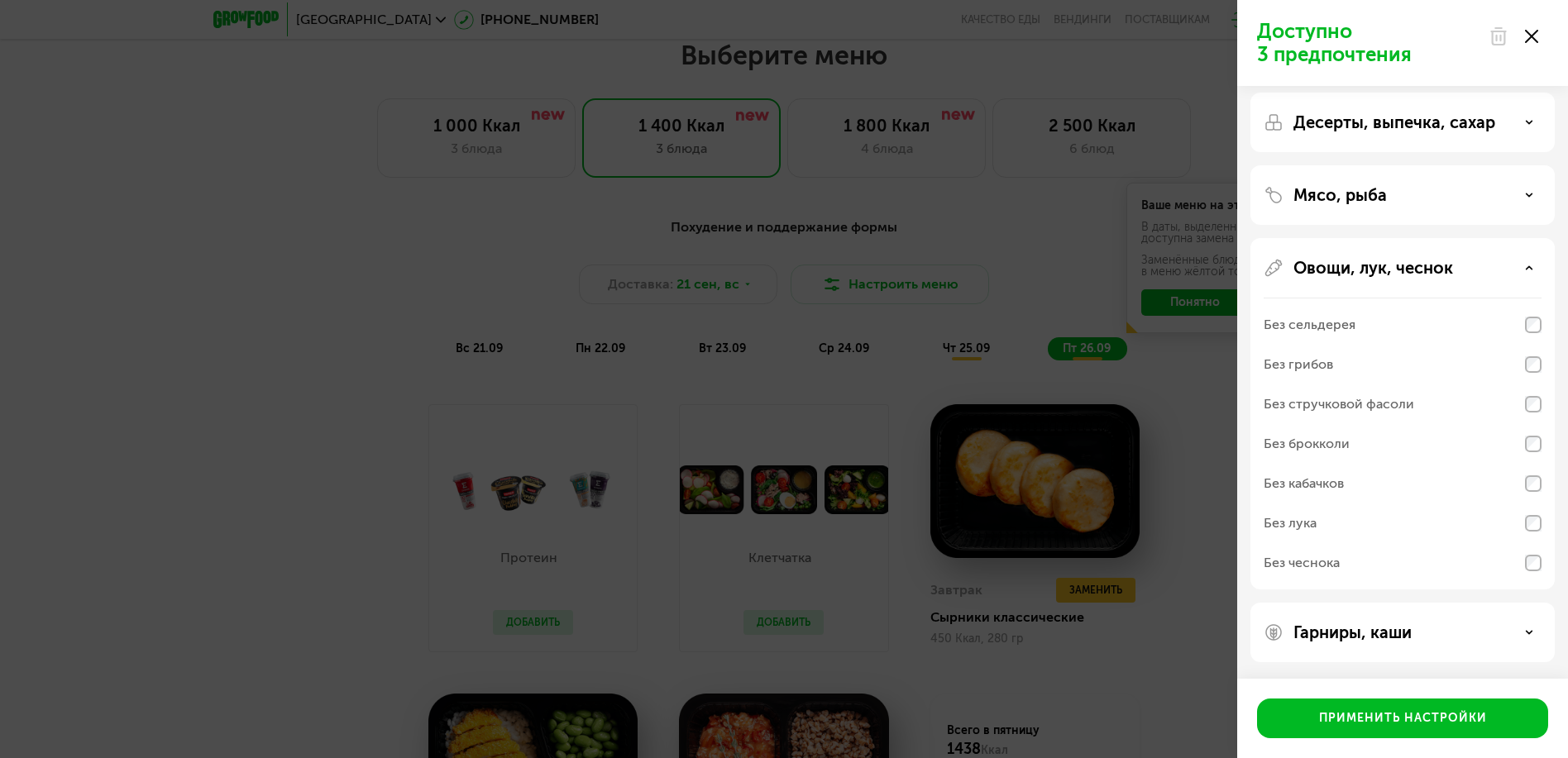
click at [1369, 326] on div "Без сельдерея" at bounding box center [1403, 325] width 278 height 40
click at [1427, 632] on div "Гарниры, каши" at bounding box center [1403, 632] width 278 height 19
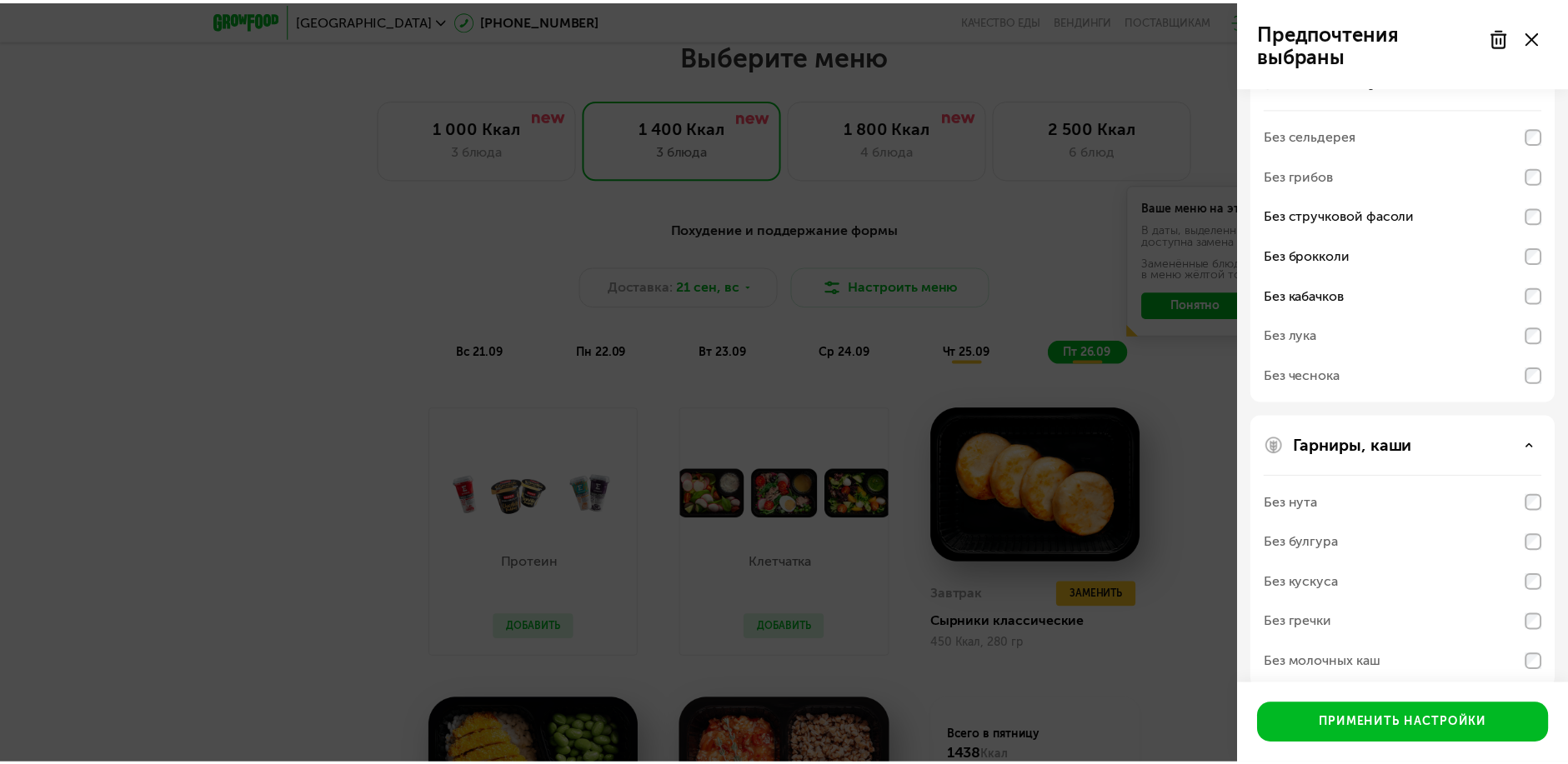
scroll to position [294, 0]
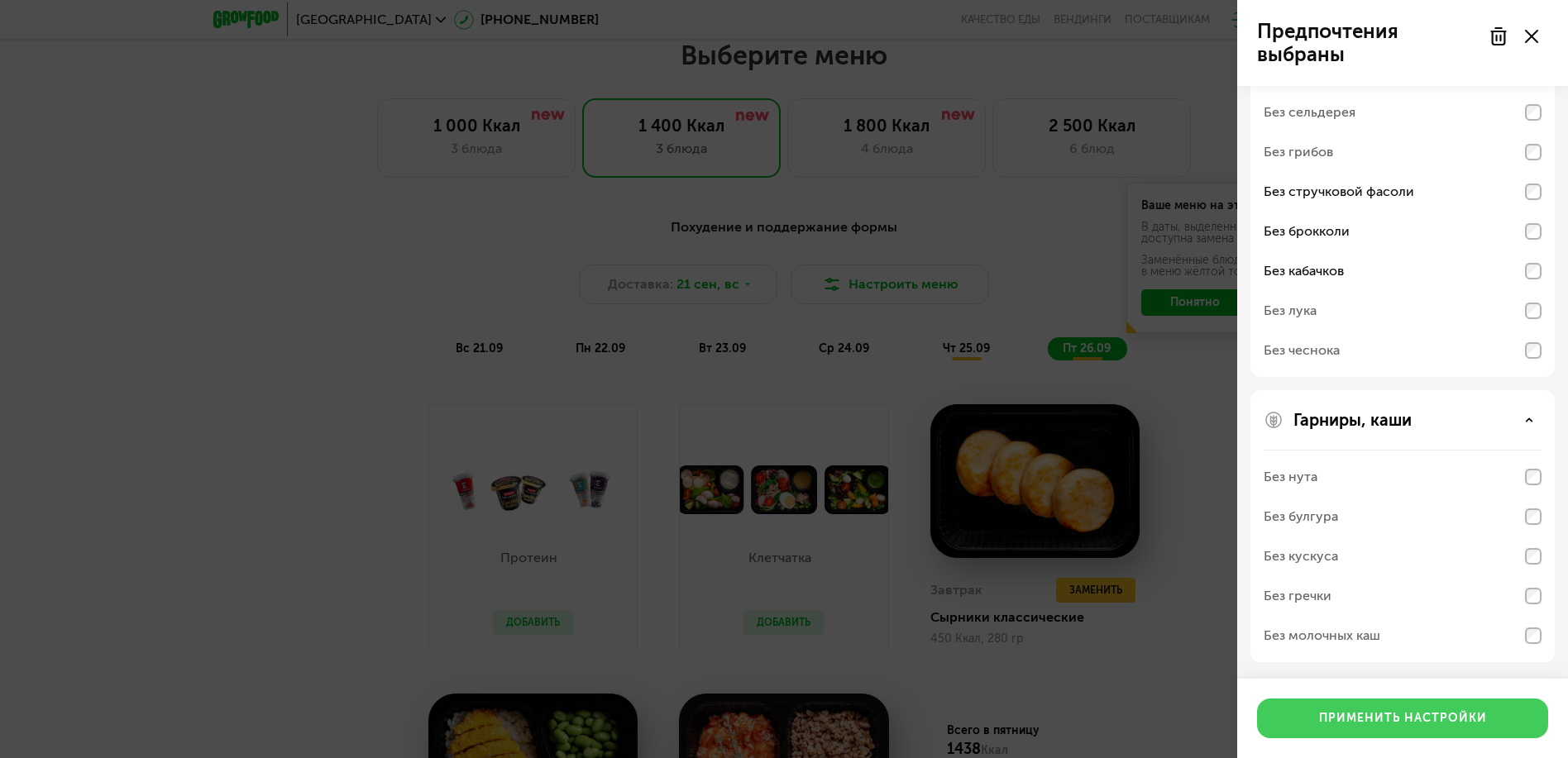
click at [1425, 717] on div "Применить настройки" at bounding box center [1403, 719] width 168 height 17
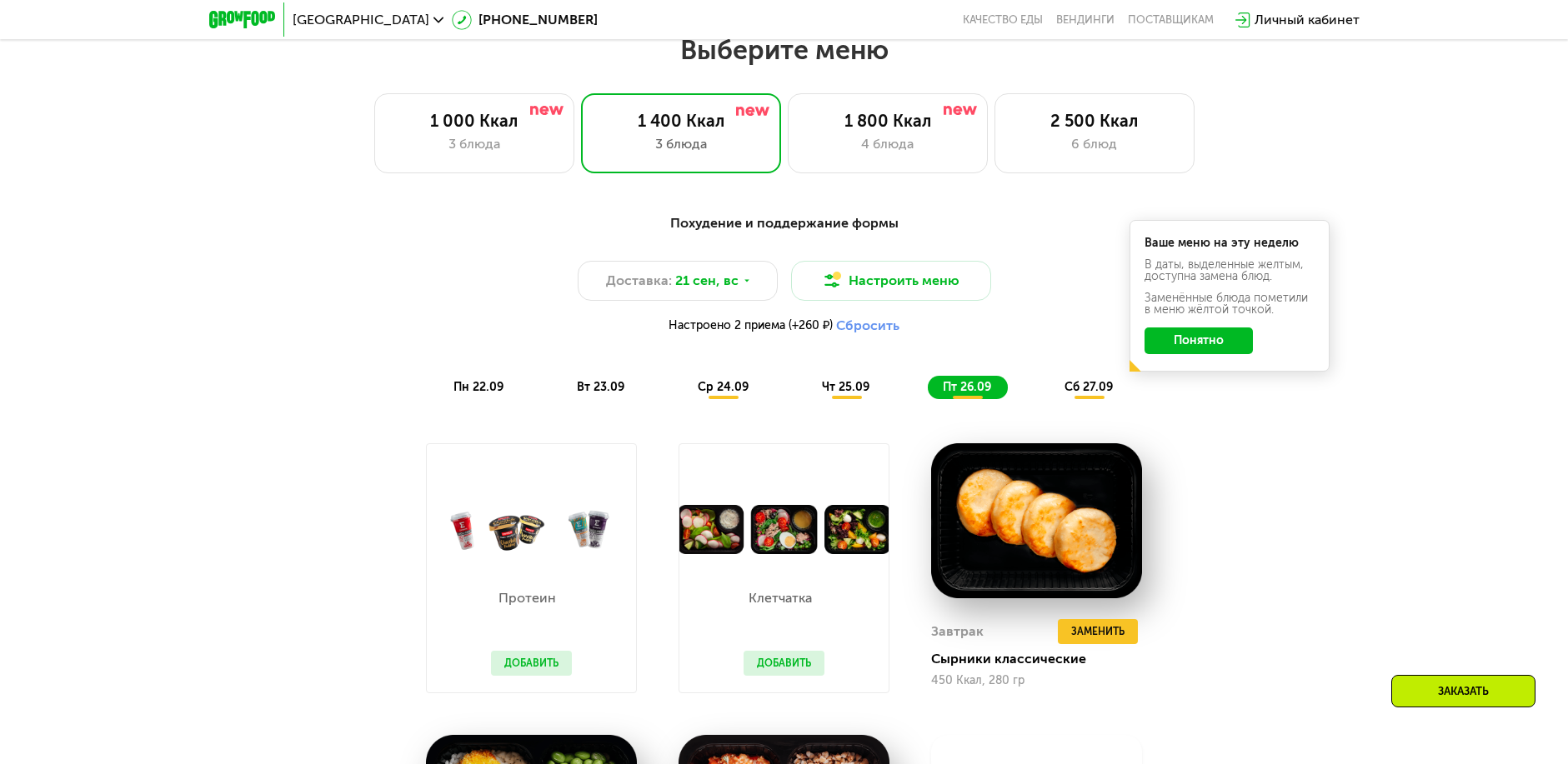
click at [473, 393] on span "пн 22.09" at bounding box center [478, 387] width 50 height 14
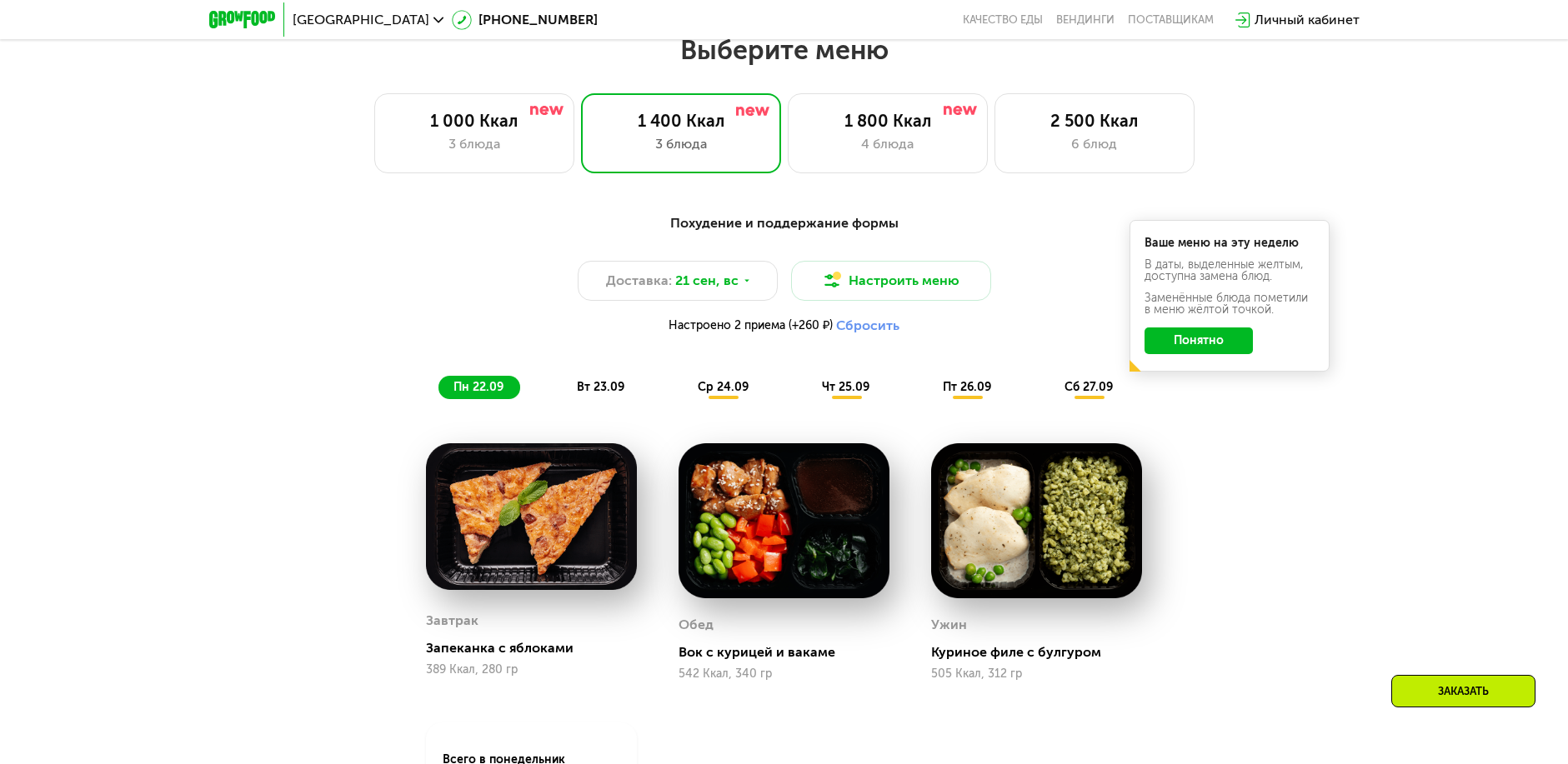
click at [596, 394] on span "вт 23.09" at bounding box center [600, 387] width 48 height 14
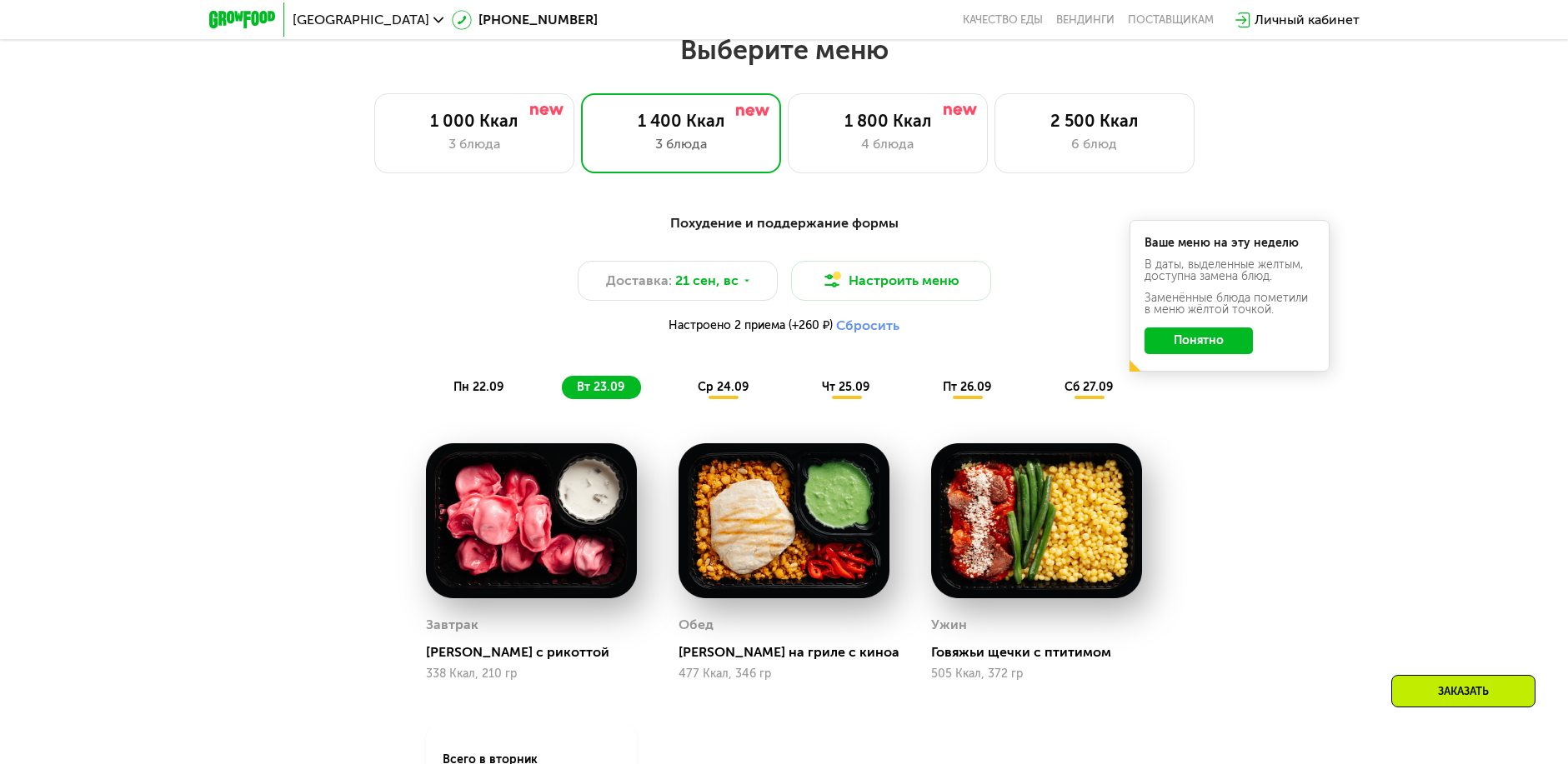
click at [727, 391] on span "ср 24.09" at bounding box center [723, 387] width 51 height 14
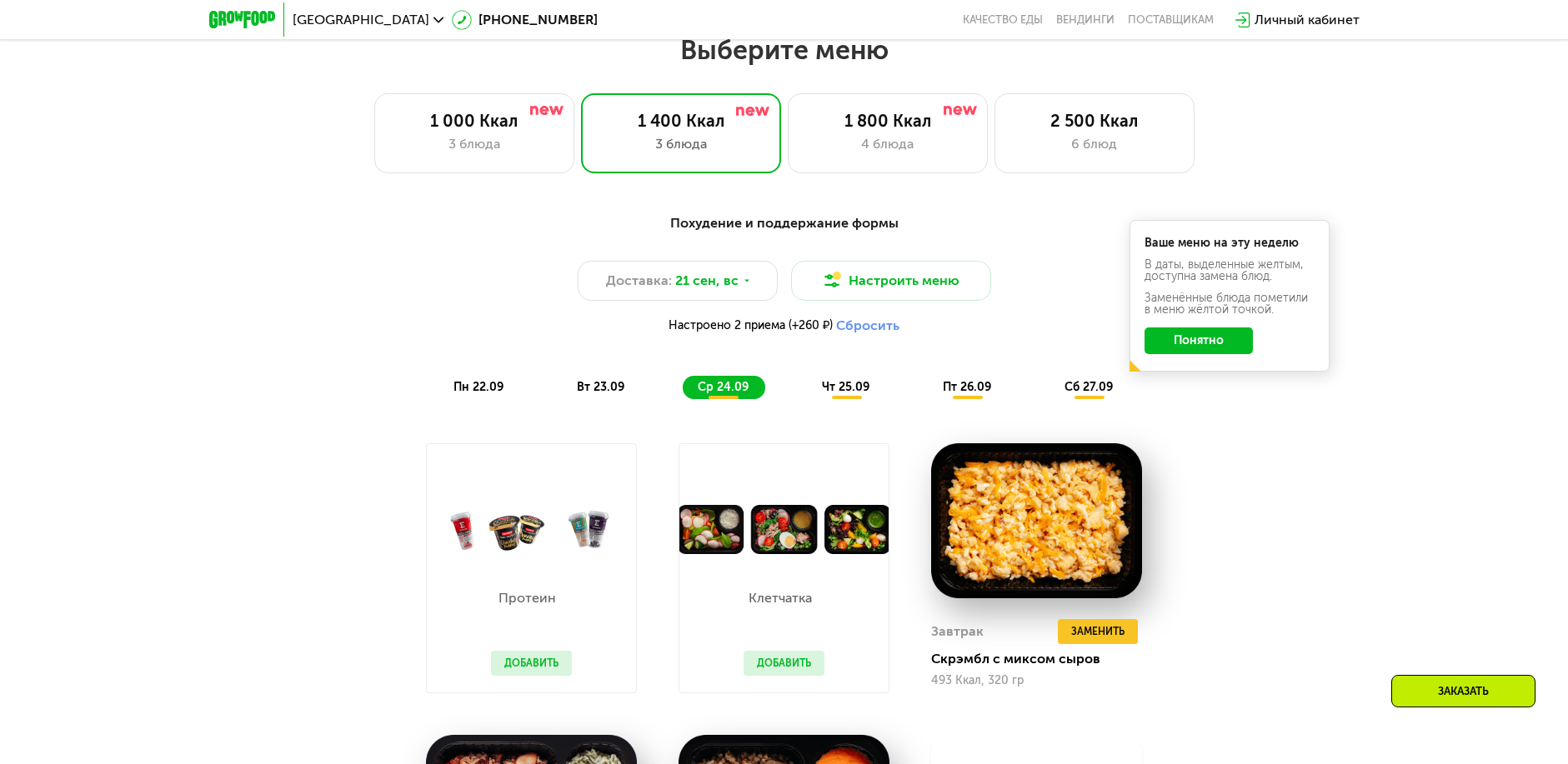
click at [856, 383] on div "чт 25.09" at bounding box center [846, 387] width 79 height 23
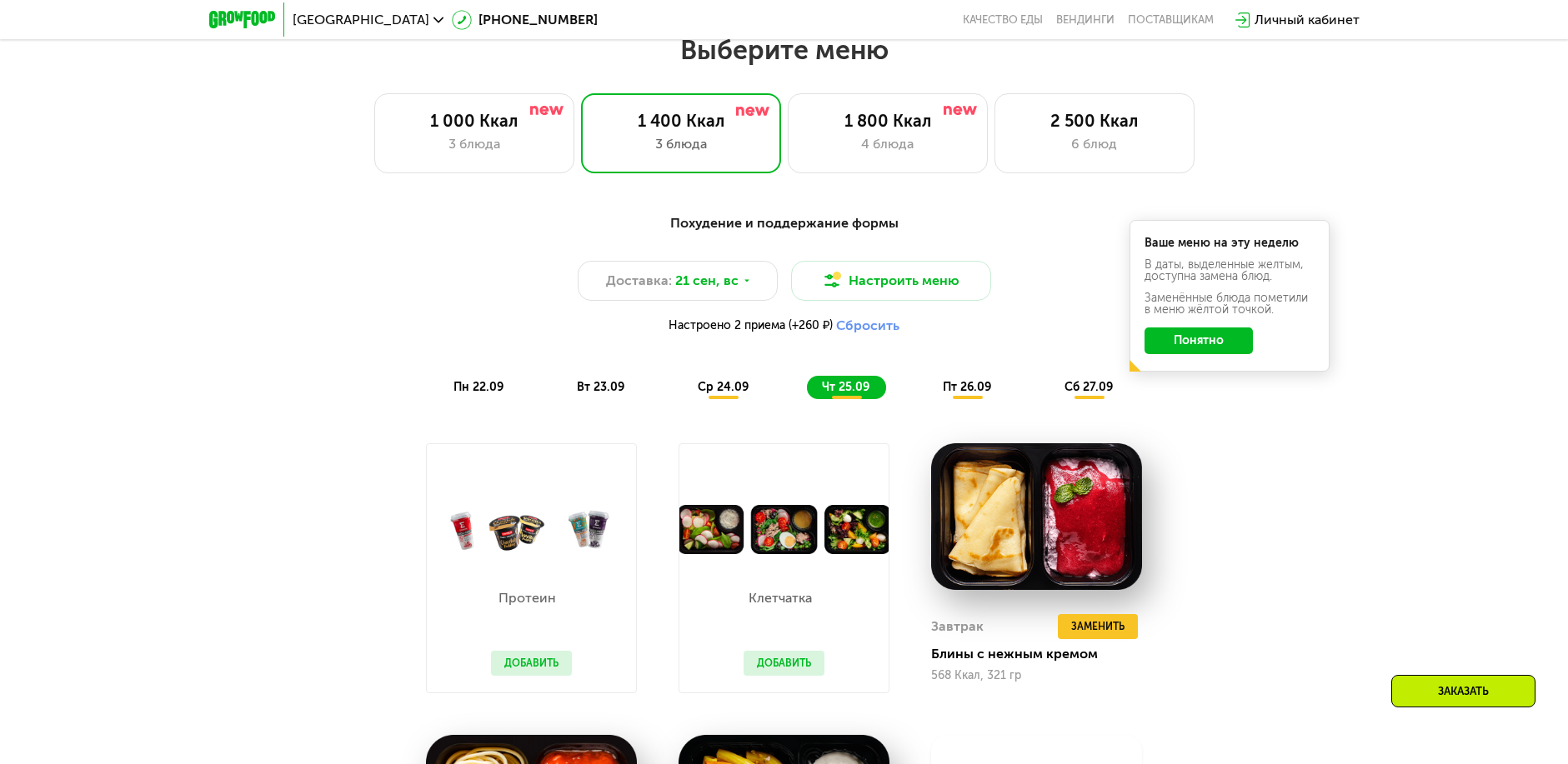
click at [975, 385] on div "пт 26.09" at bounding box center [968, 387] width 80 height 23
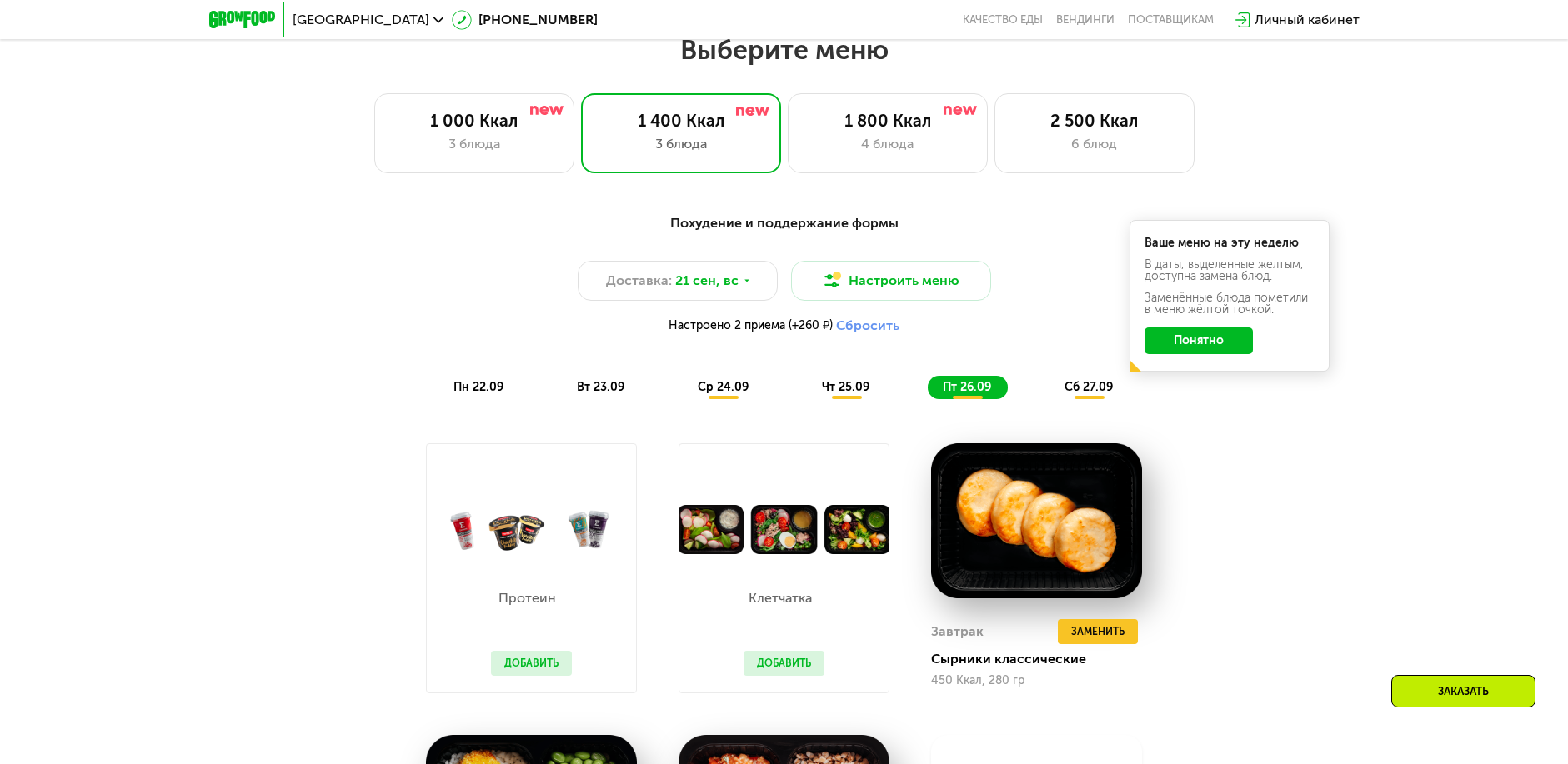
click at [1112, 390] on span "сб 27.09" at bounding box center [1088, 387] width 49 height 14
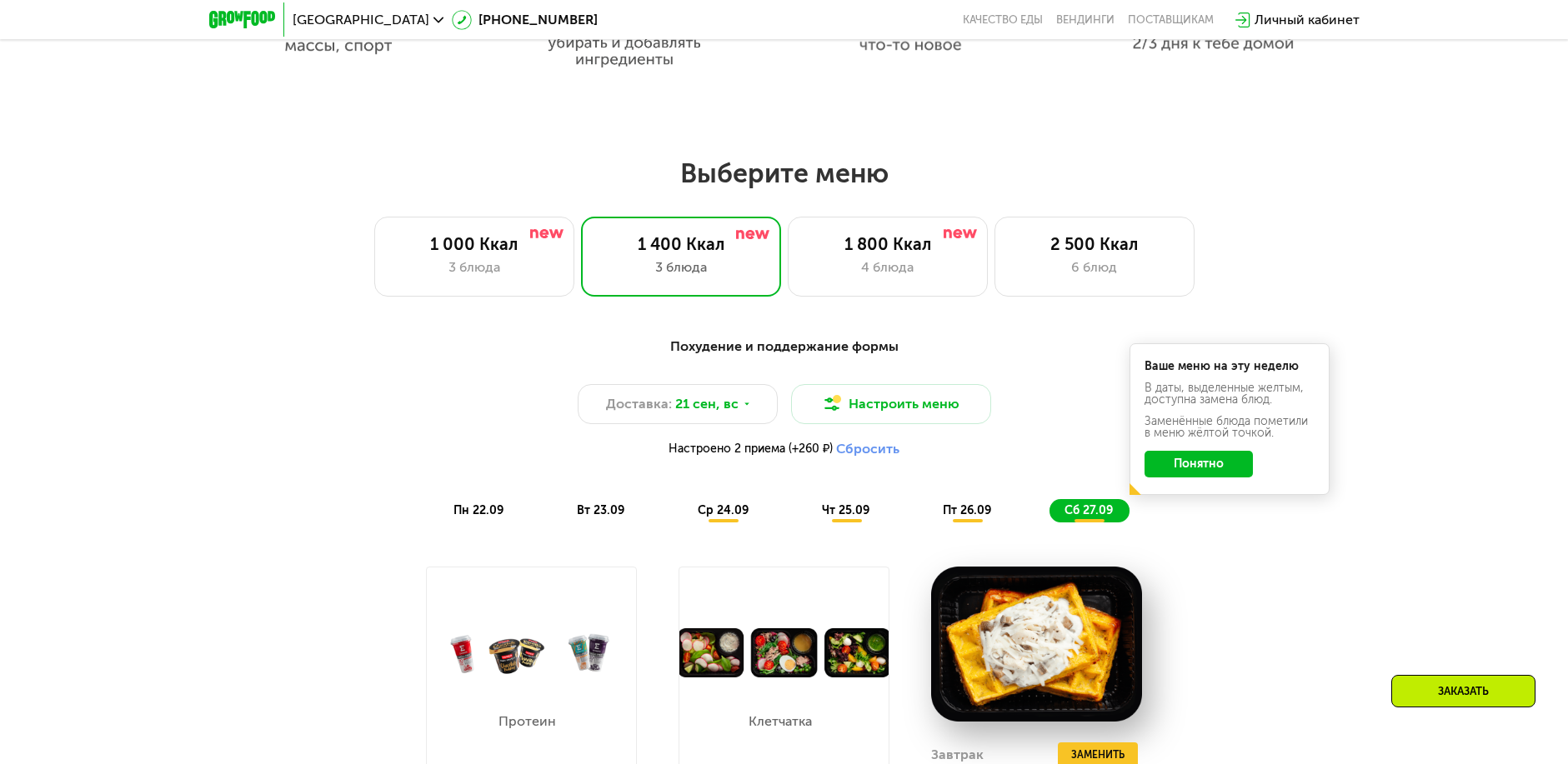
scroll to position [1032, 0]
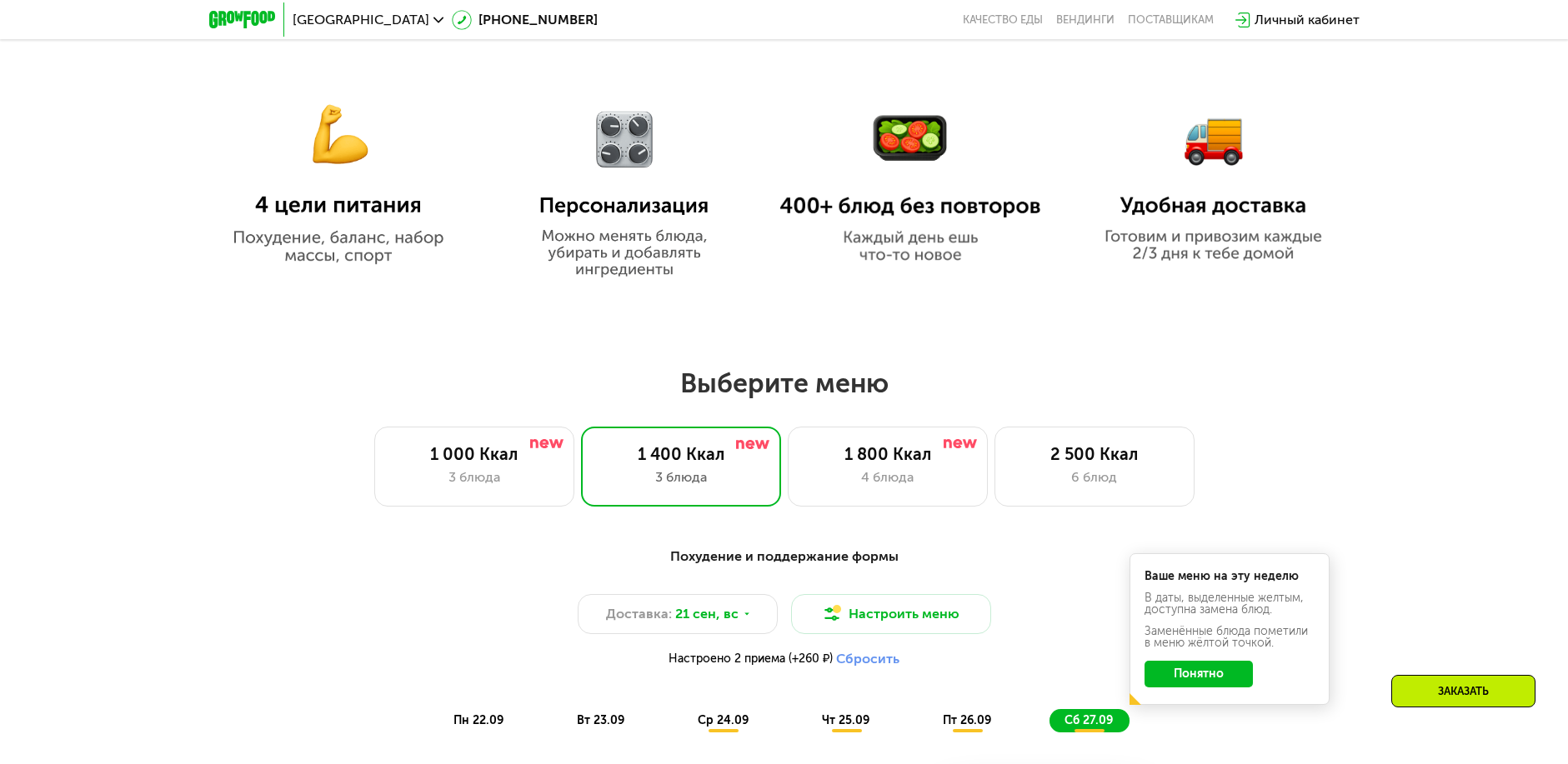
click at [362, 243] on img at bounding box center [338, 170] width 261 height 189
click at [366, 207] on img at bounding box center [338, 170] width 261 height 189
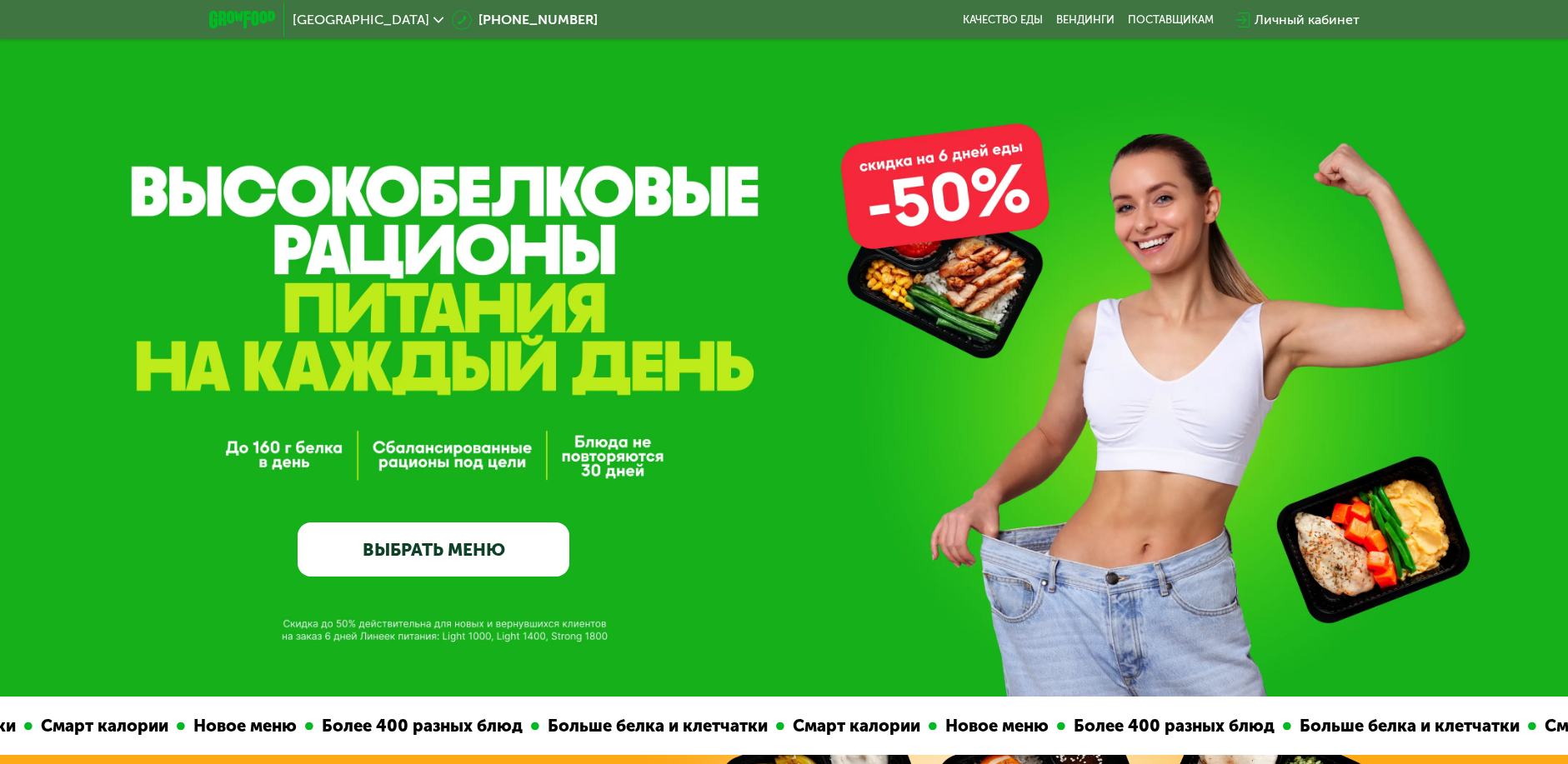
scroll to position [0, 0]
